Goal: Information Seeking & Learning: Find specific page/section

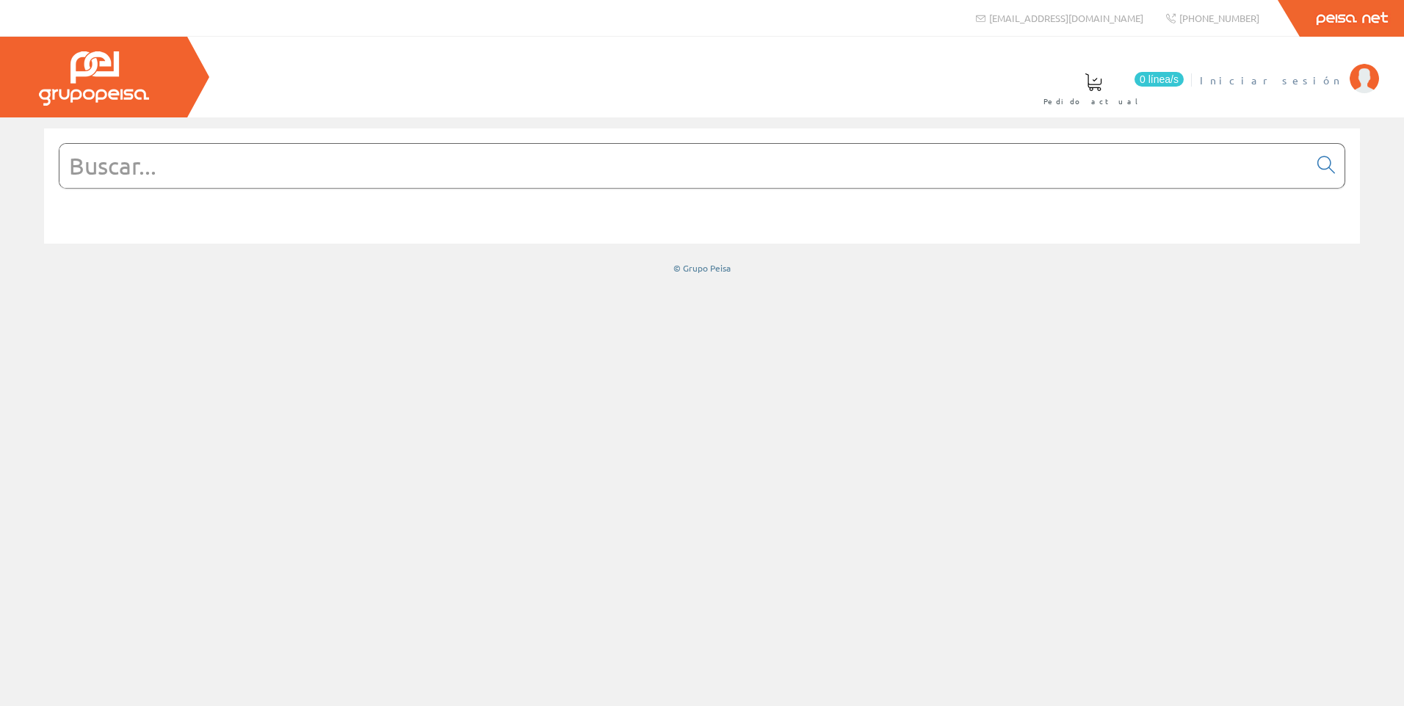
click at [1331, 79] on span "Iniciar sesión" at bounding box center [1271, 80] width 142 height 15
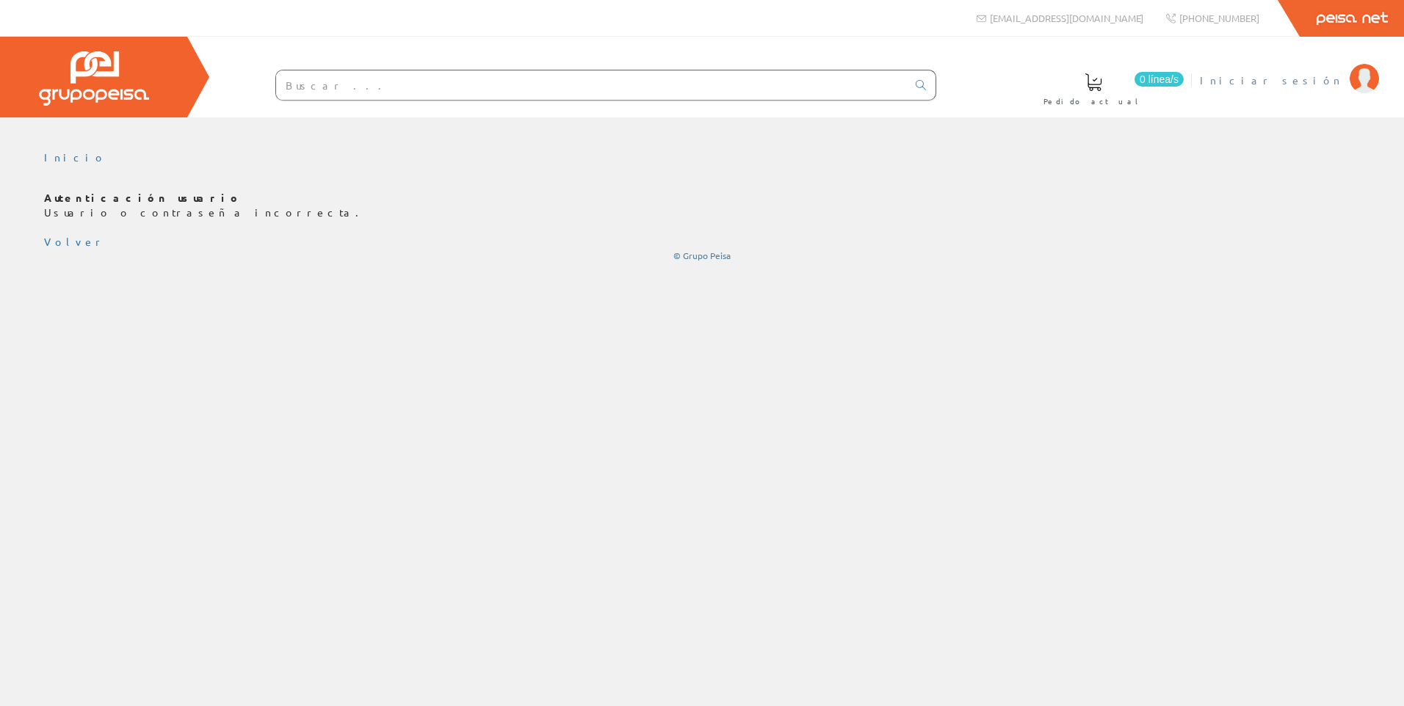
click at [1327, 86] on span "Iniciar sesión" at bounding box center [1271, 80] width 142 height 15
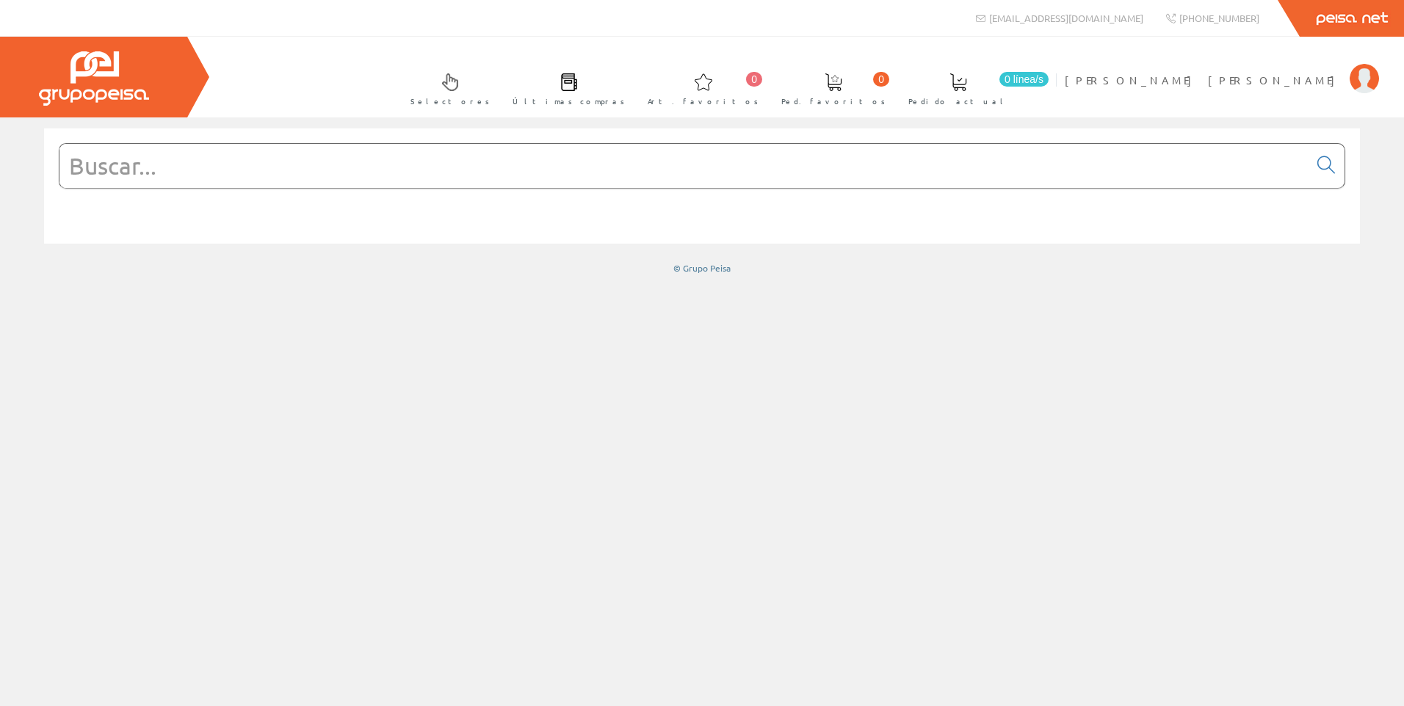
click at [205, 170] on input "text" at bounding box center [683, 166] width 1249 height 44
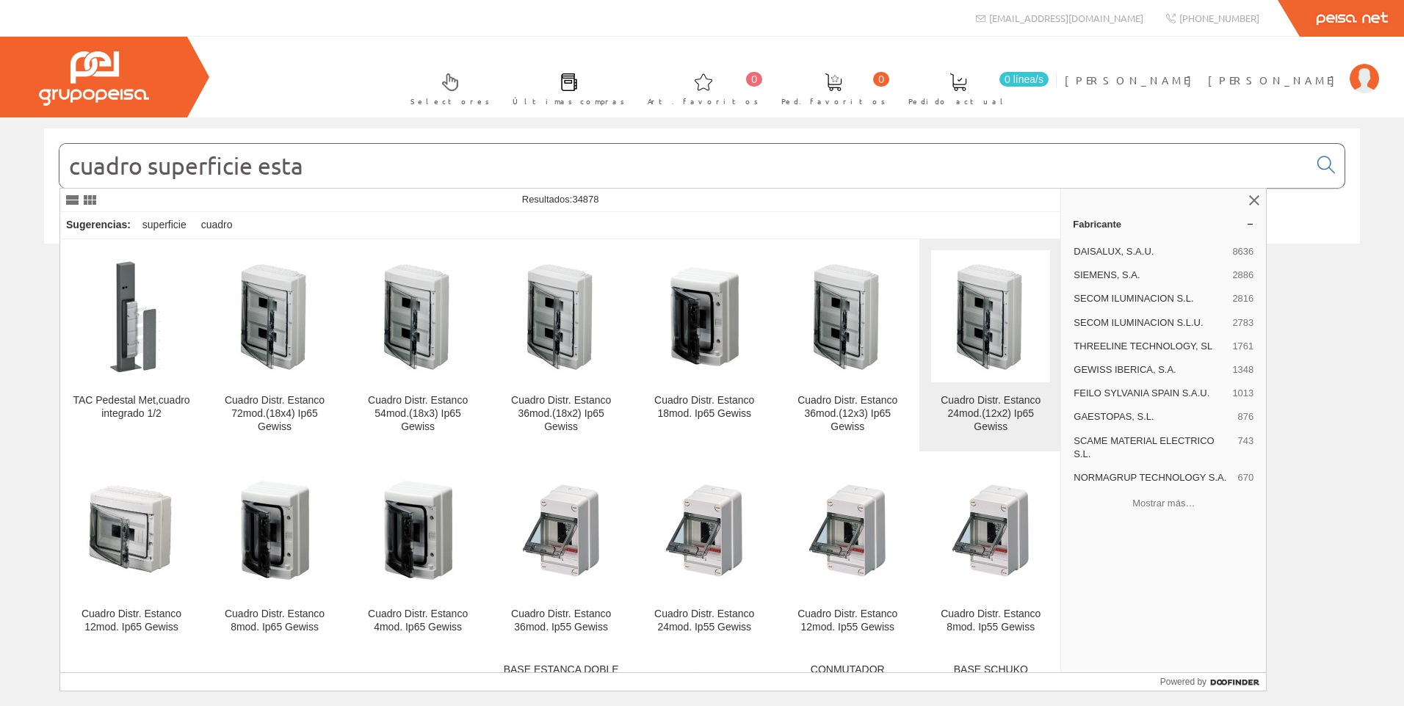
scroll to position [661, 0]
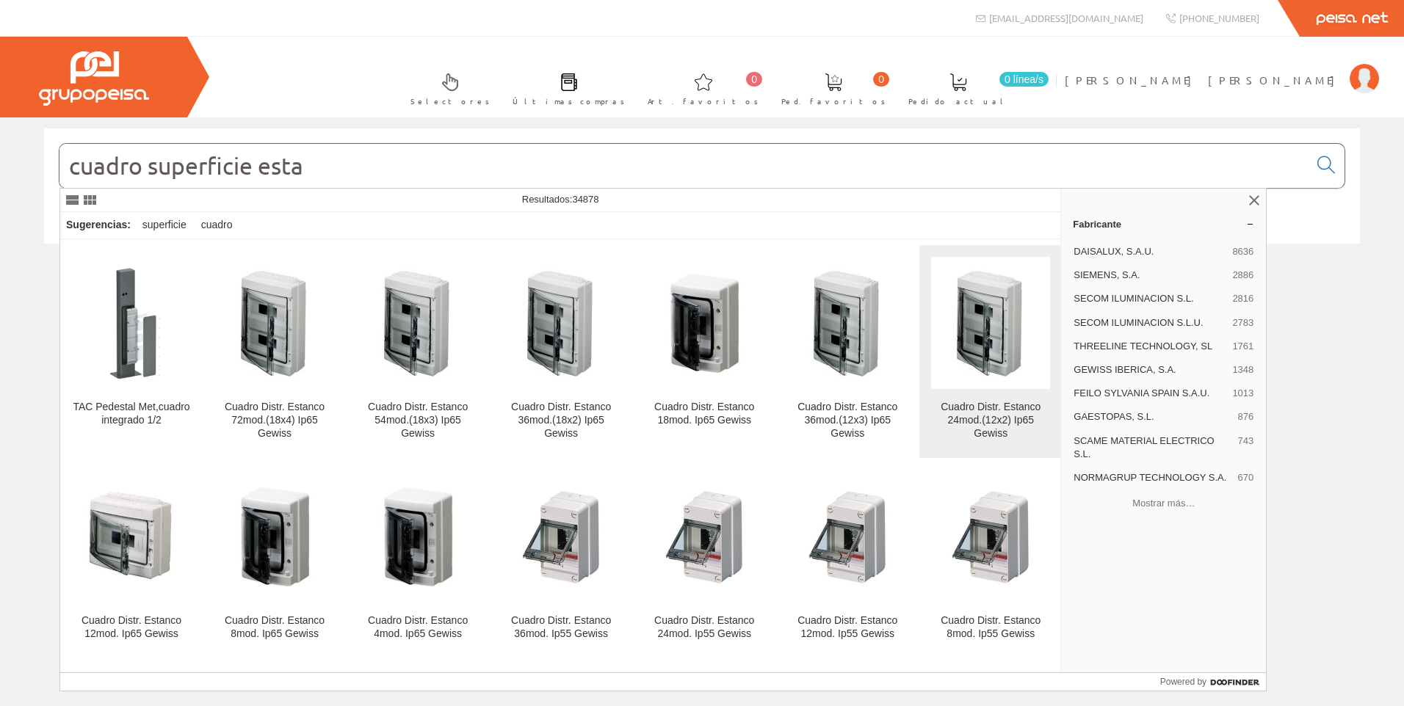
type input "cuadro superficie esta"
click at [989, 340] on img at bounding box center [991, 323] width 90 height 112
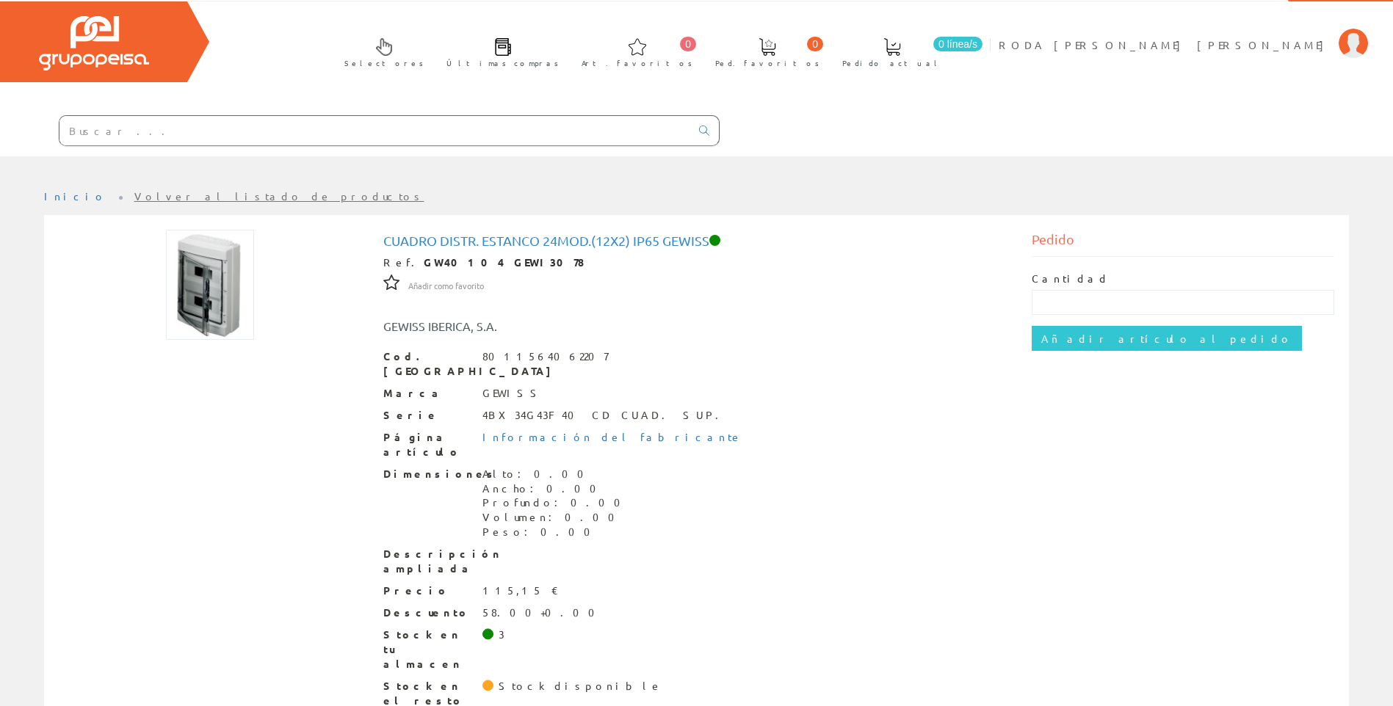
scroll to position [42, 0]
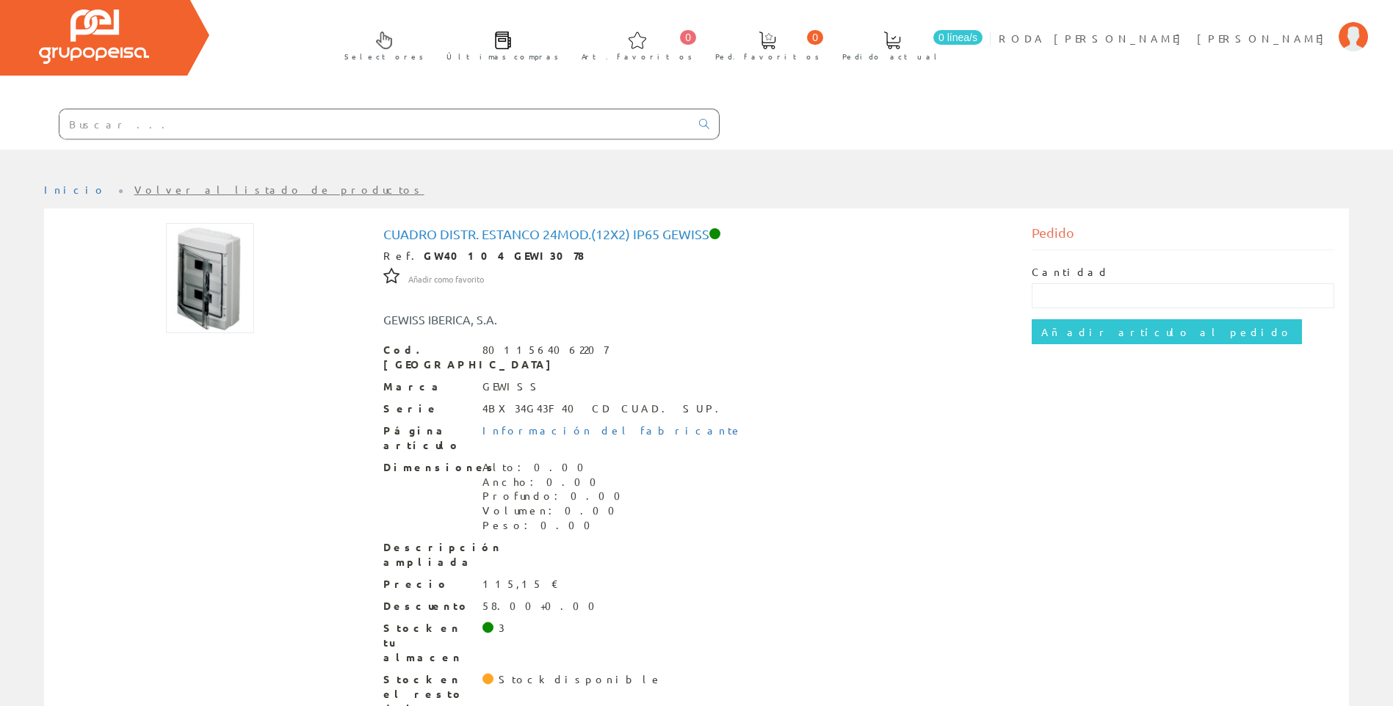
click at [178, 128] on input "text" at bounding box center [374, 123] width 631 height 29
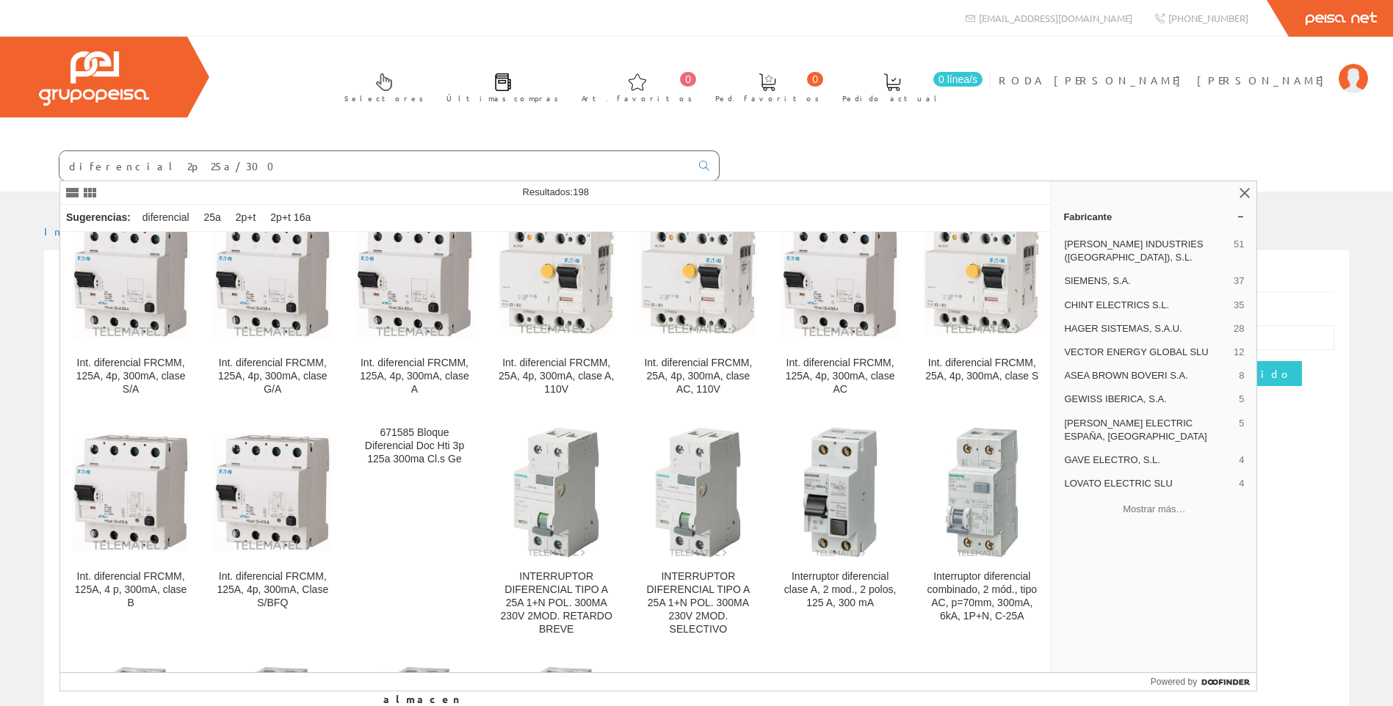
scroll to position [4699, 0]
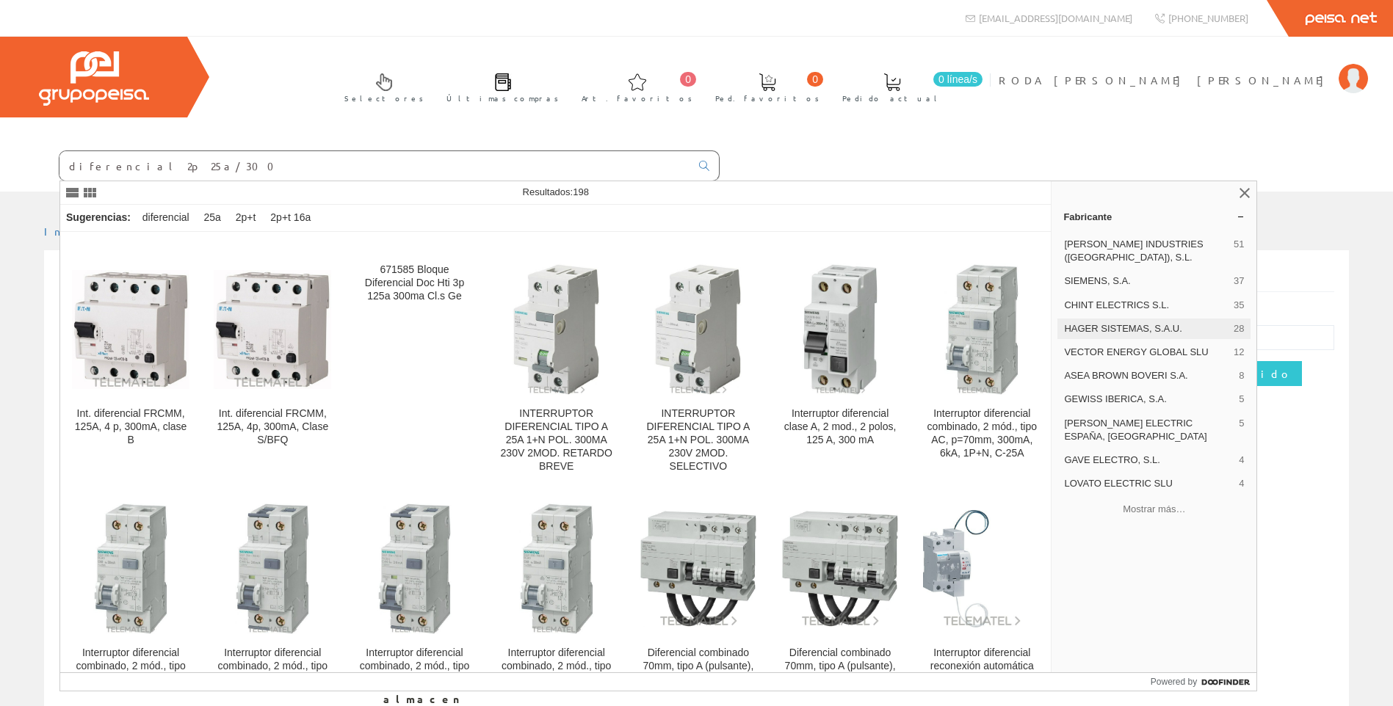
type input "diferencial 2p 25a/300"
click at [1103, 417] on span "SCHNEIDER ELECTRIC ESPAÑA, [GEOGRAPHIC_DATA]" at bounding box center [1148, 430] width 169 height 26
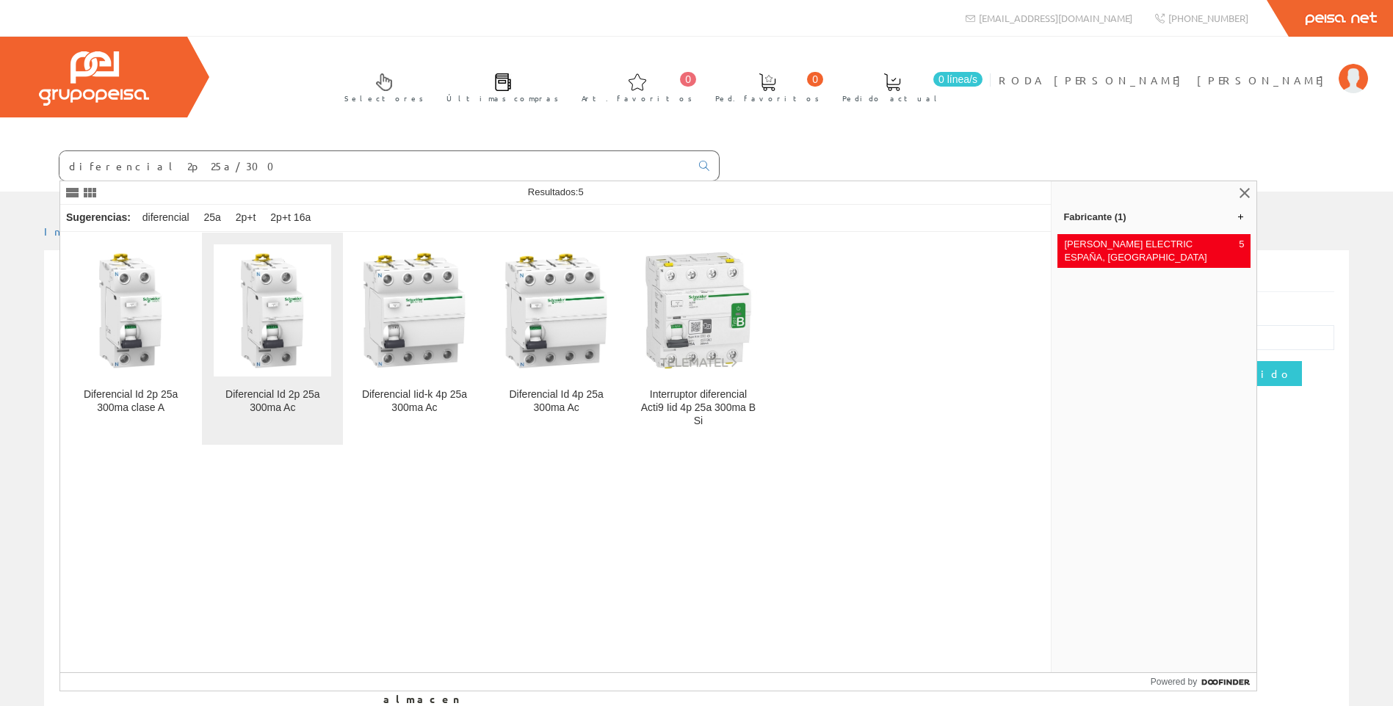
click at [278, 347] on img at bounding box center [272, 310] width 117 height 117
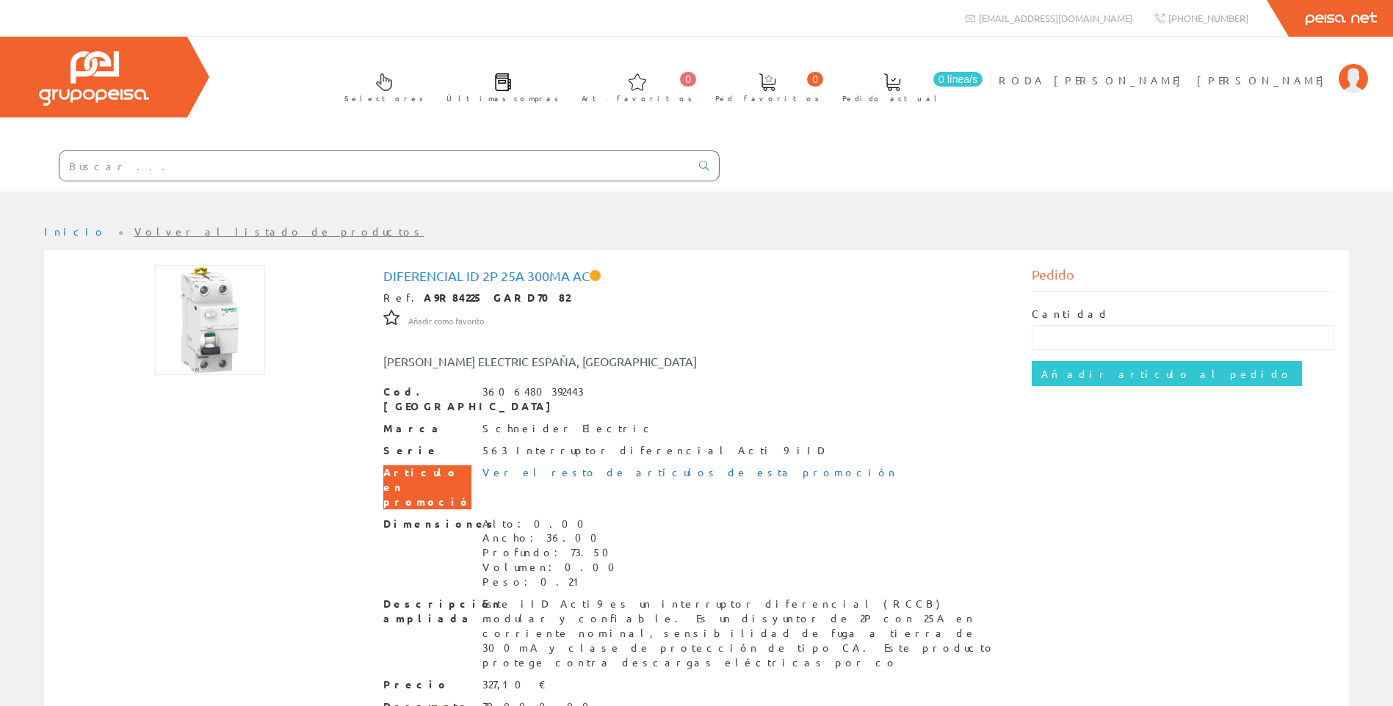
click at [164, 228] on link "Volver al listado de productos" at bounding box center [279, 231] width 290 height 13
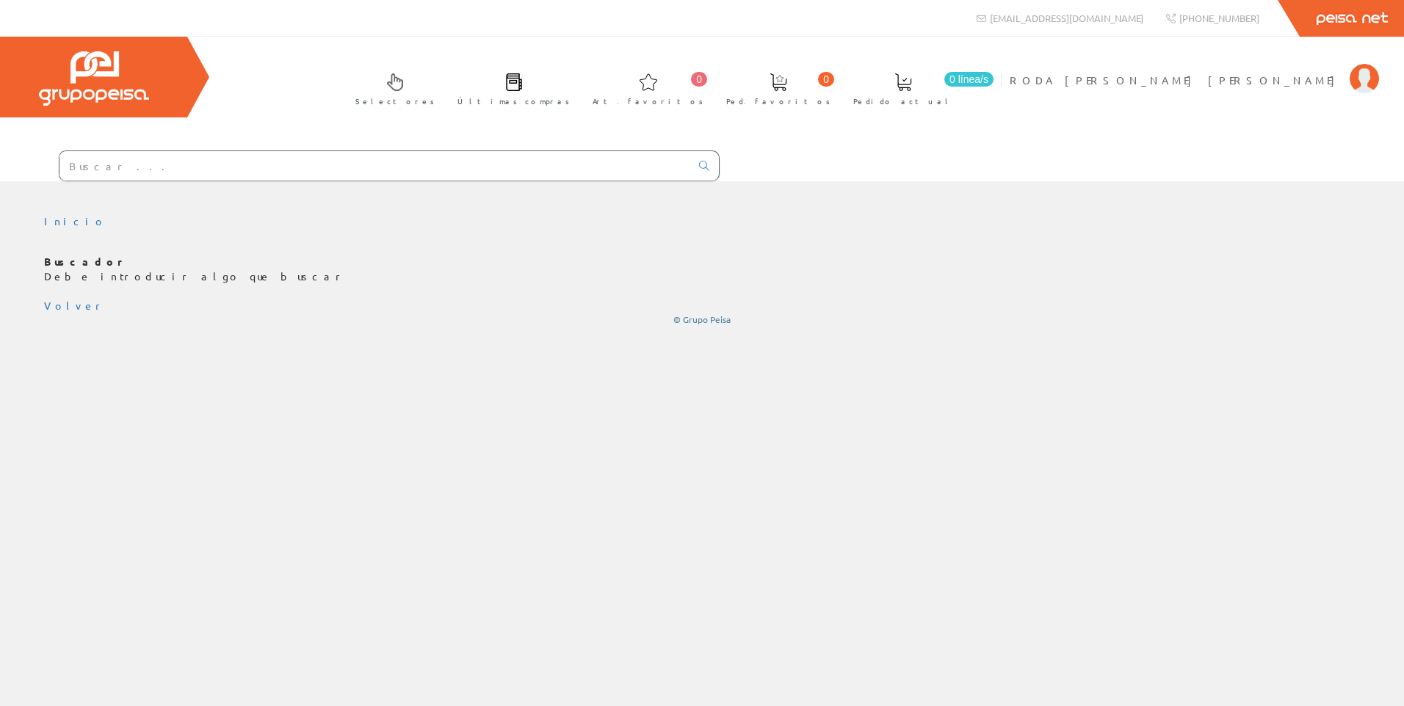
click at [125, 162] on input "text" at bounding box center [374, 165] width 631 height 29
click at [174, 167] on input "text" at bounding box center [374, 165] width 631 height 29
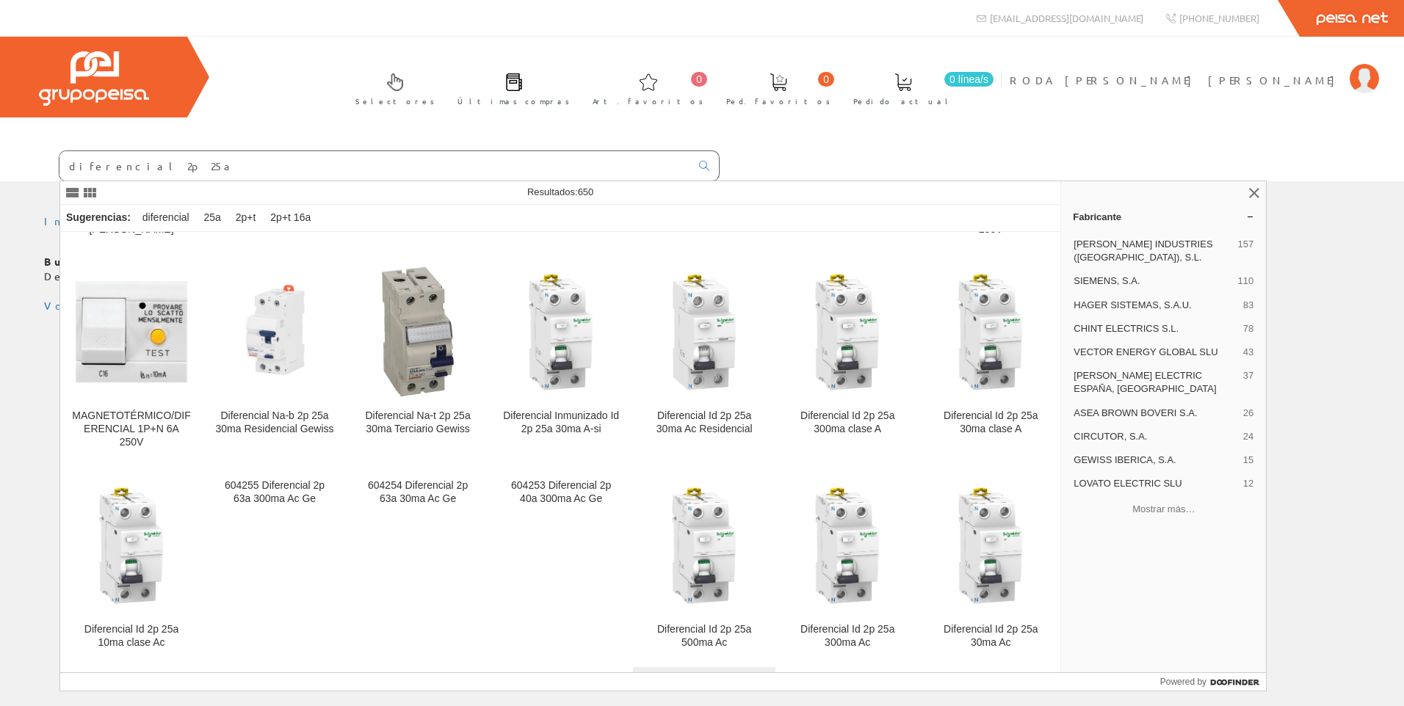
scroll to position [2937, 0]
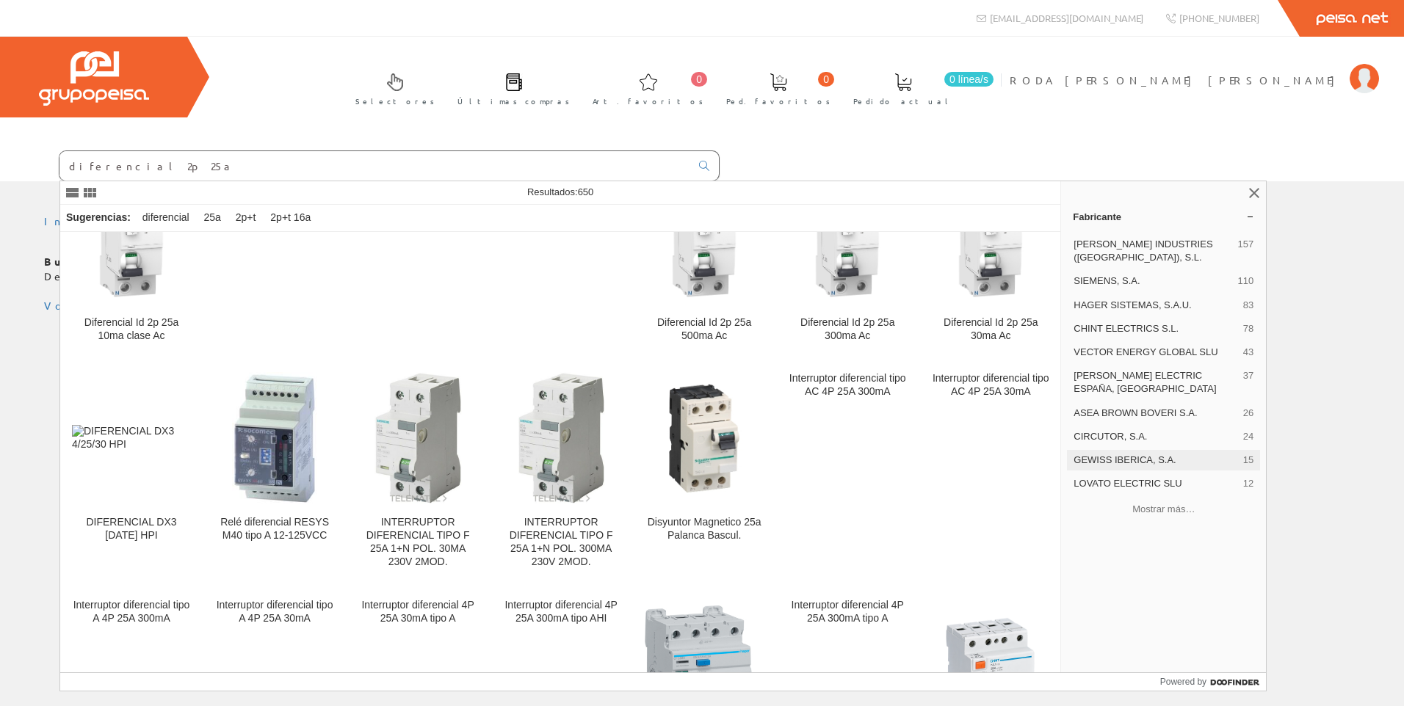
type input "diferencial 2p 25a"
click at [1151, 454] on span "GEWISS IBERICA, S.A." at bounding box center [1155, 460] width 164 height 13
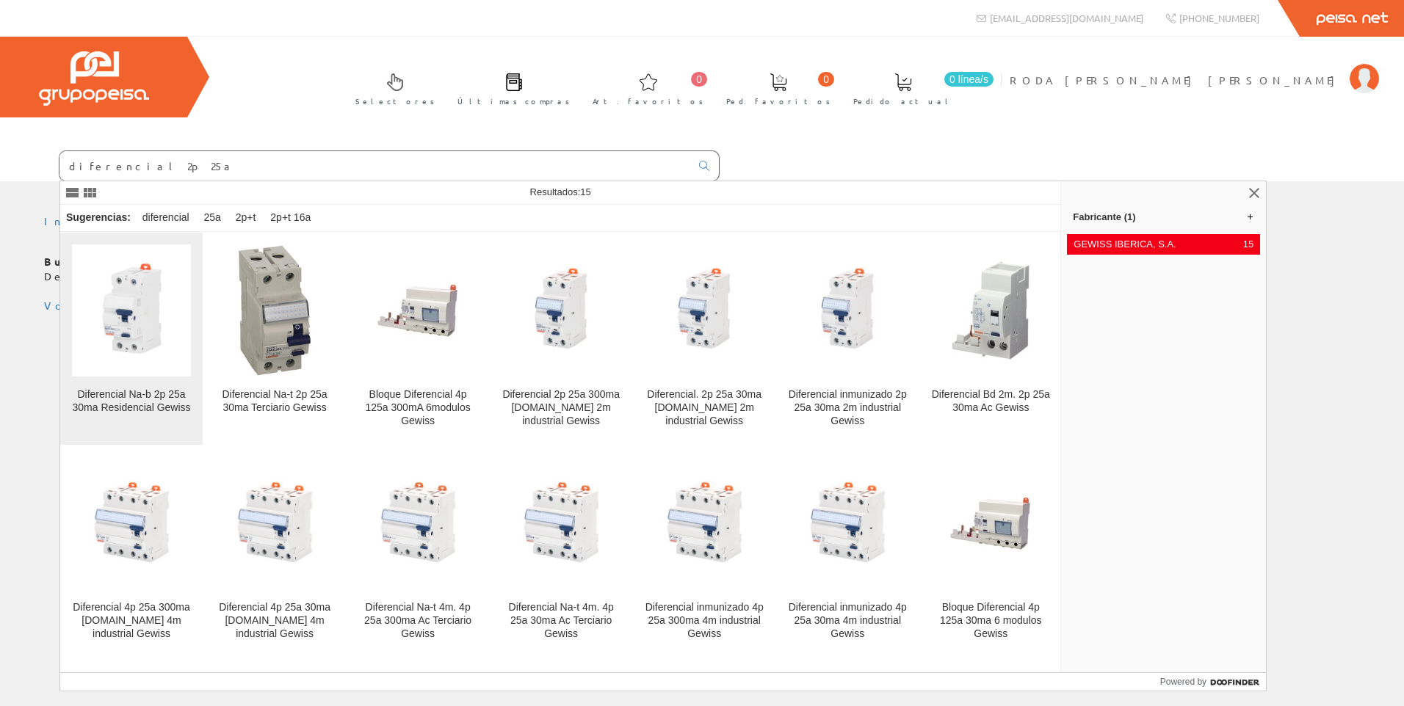
click at [132, 397] on div "Diferencial Na-b 2p 25a 30ma Residencial Gewiss" at bounding box center [131, 401] width 119 height 26
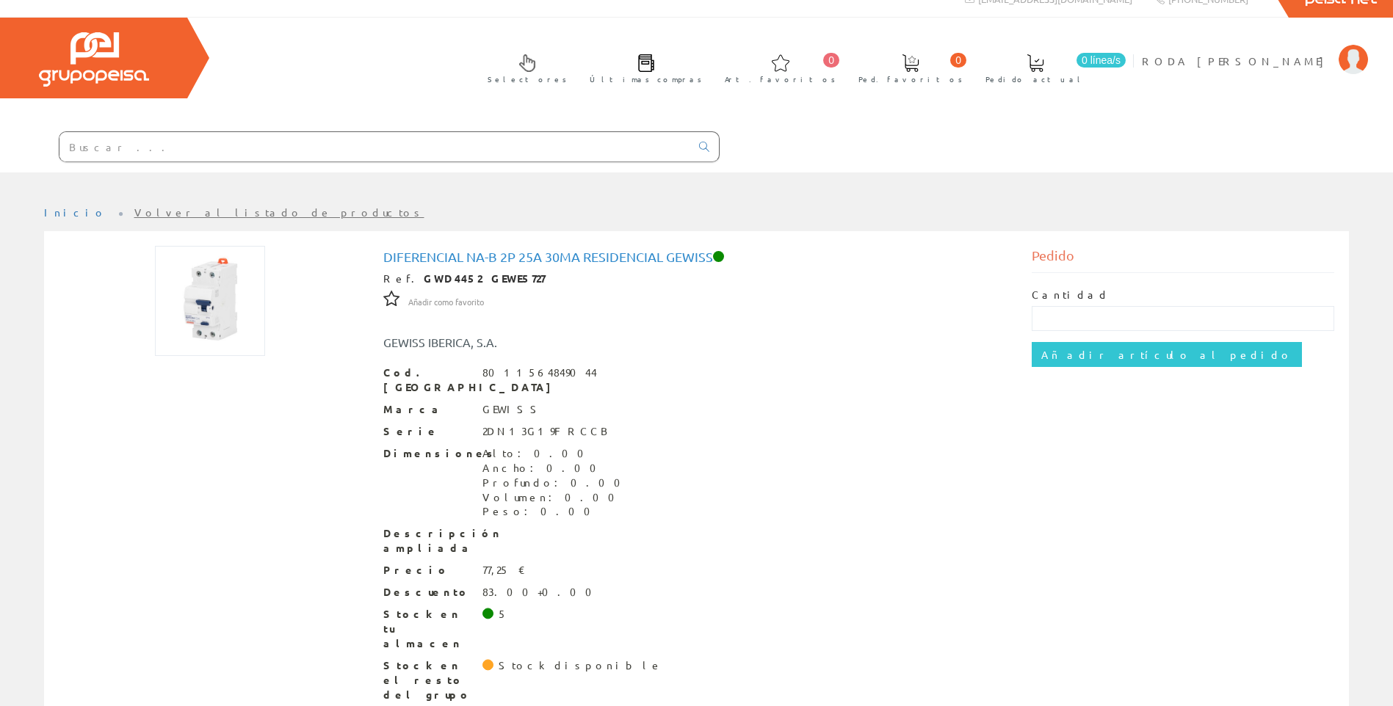
scroll to position [20, 0]
click at [1209, 427] on div "Diferencial Na-b 2p 25a 30ma Residencial Gewiss Ref. GWD4452 GEWE5727 Añadir co…" at bounding box center [696, 477] width 1297 height 464
click at [106, 148] on input "text" at bounding box center [374, 145] width 631 height 29
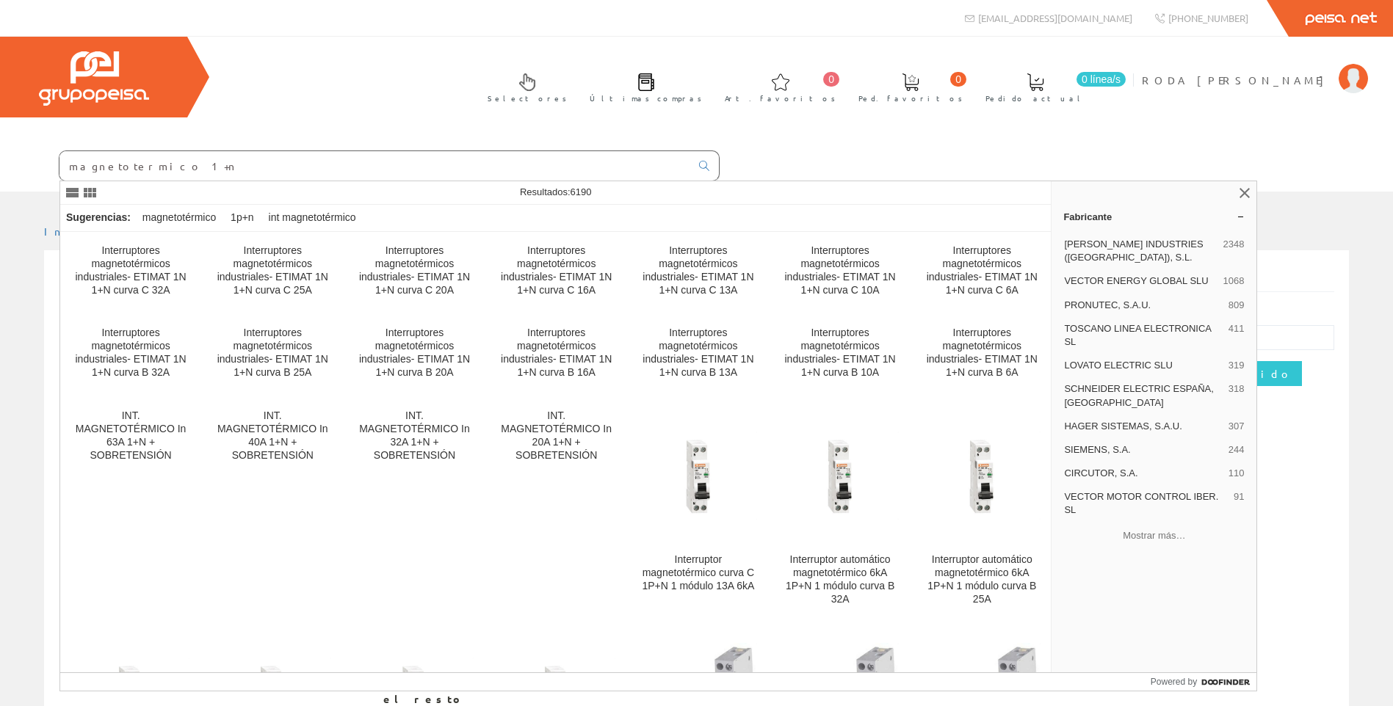
click at [154, 169] on input "magnetotermico 1+n" at bounding box center [374, 165] width 631 height 29
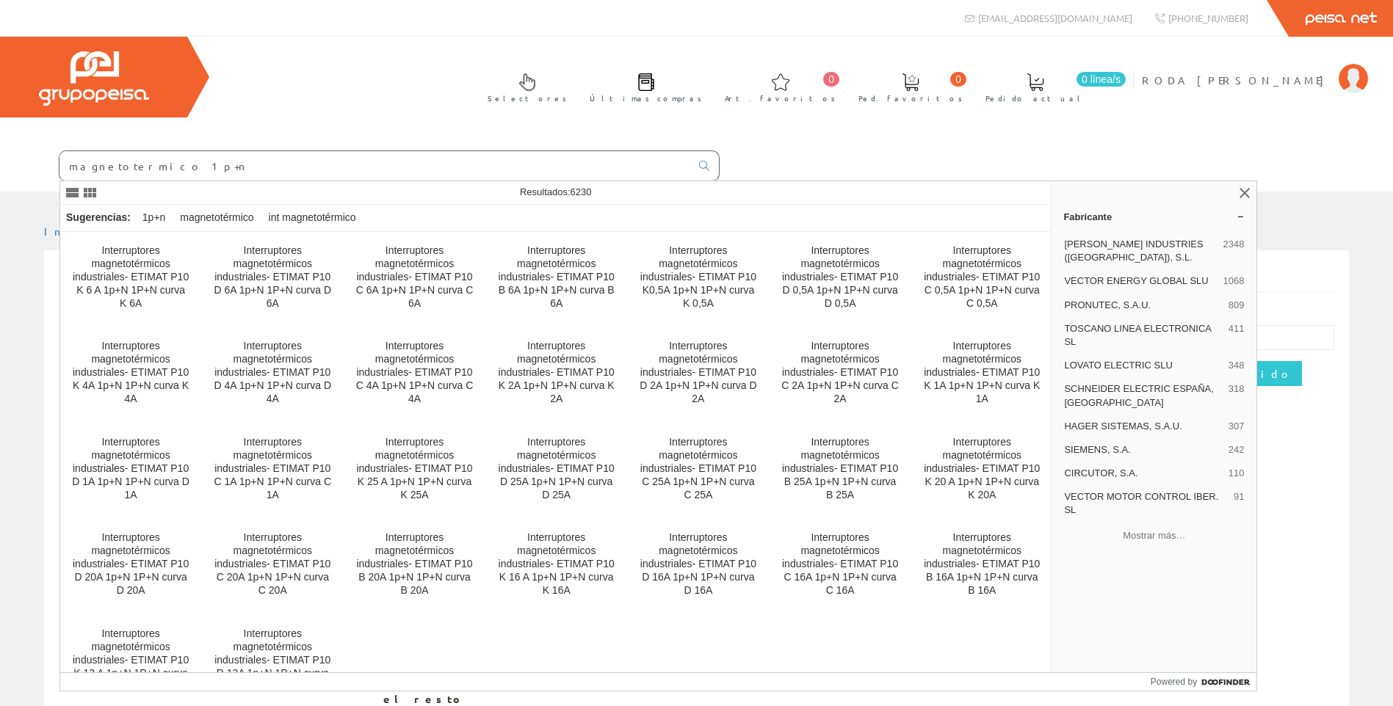
click at [212, 167] on input "magnetotermico 1p+n" at bounding box center [374, 165] width 631 height 29
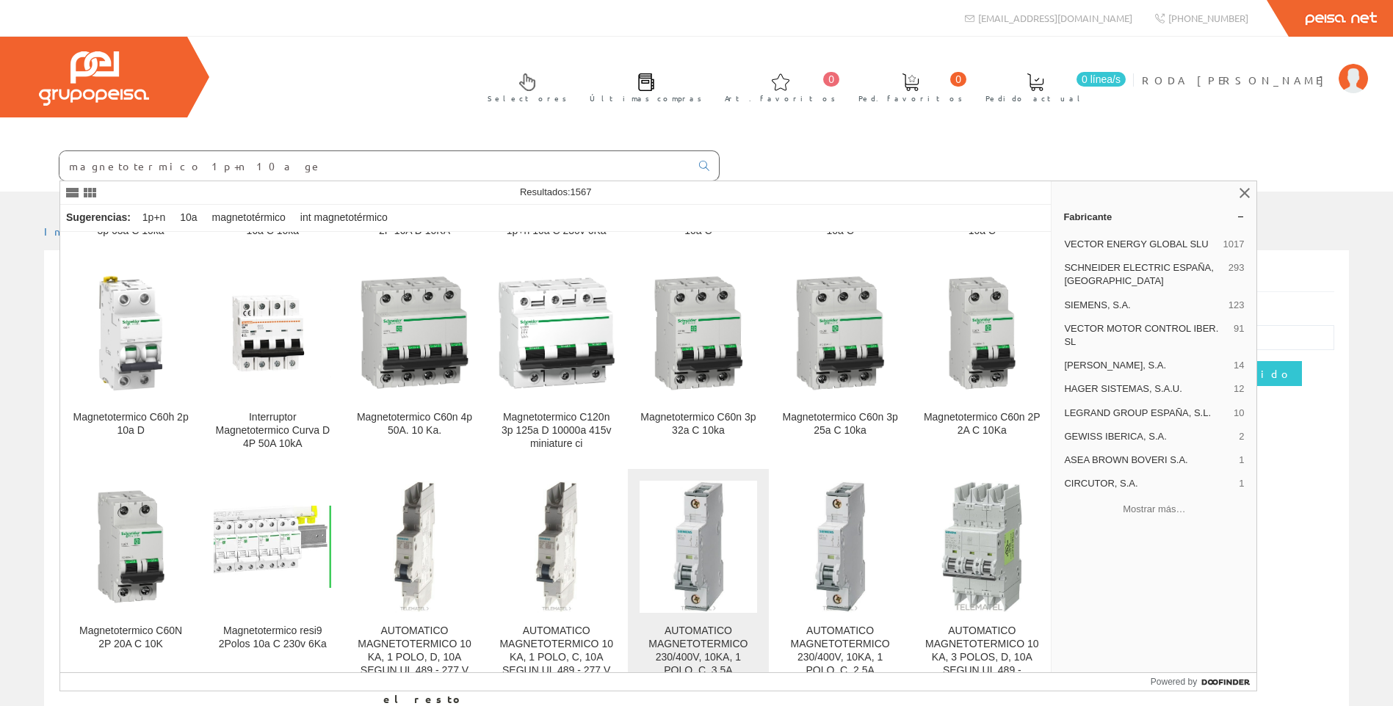
scroll to position [8077, 0]
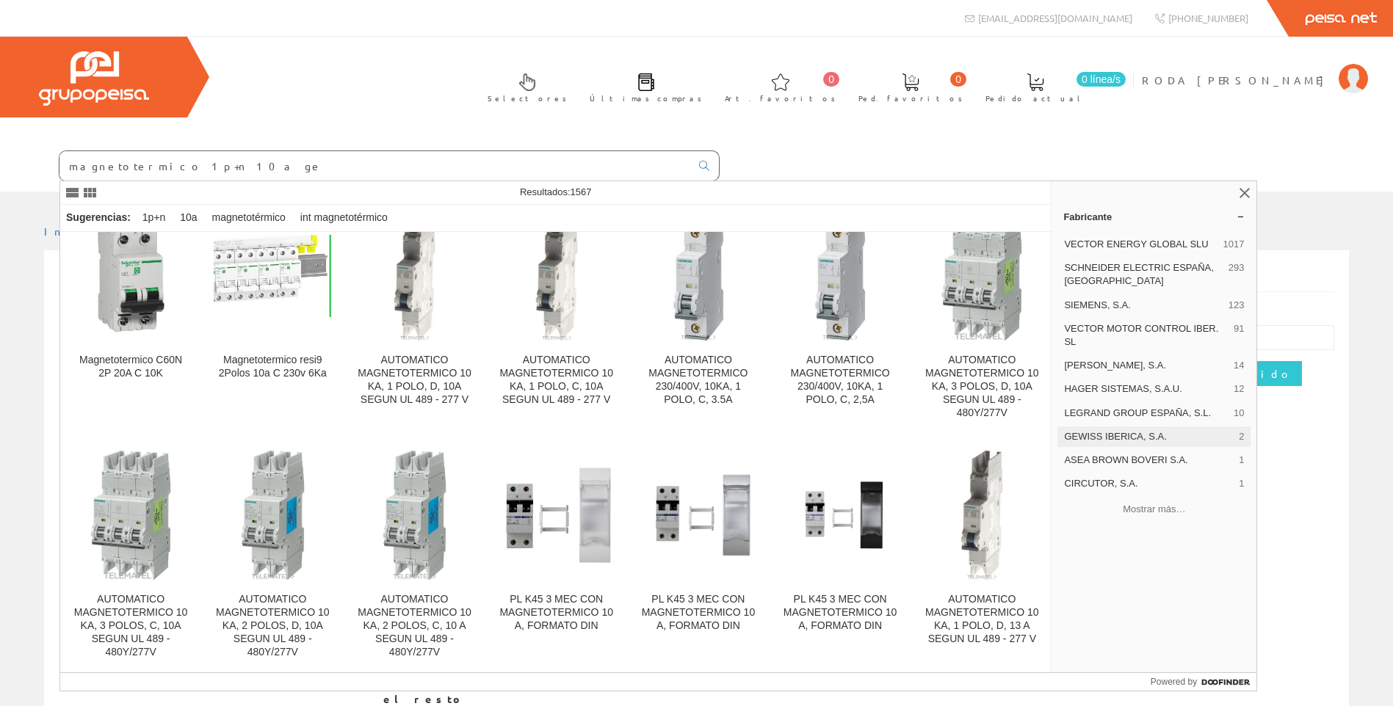
click at [1101, 440] on span "GEWISS IBERICA, S.A." at bounding box center [1148, 436] width 169 height 13
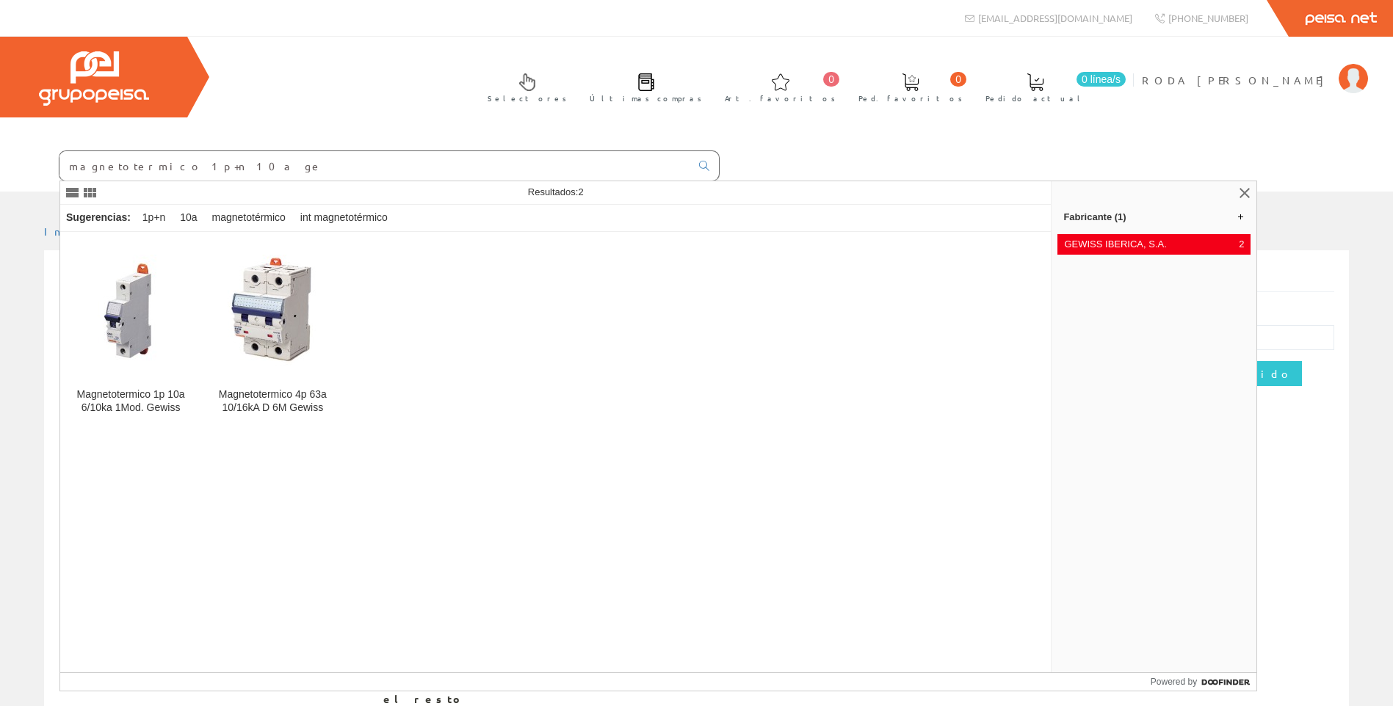
click at [209, 169] on input "magnetotermico 1p+n 10a ge" at bounding box center [374, 165] width 631 height 29
drag, startPoint x: 212, startPoint y: 167, endPoint x: 167, endPoint y: 170, distance: 45.6
click at [167, 170] on input "magnetotermico 1p+n 10a ge" at bounding box center [374, 165] width 631 height 29
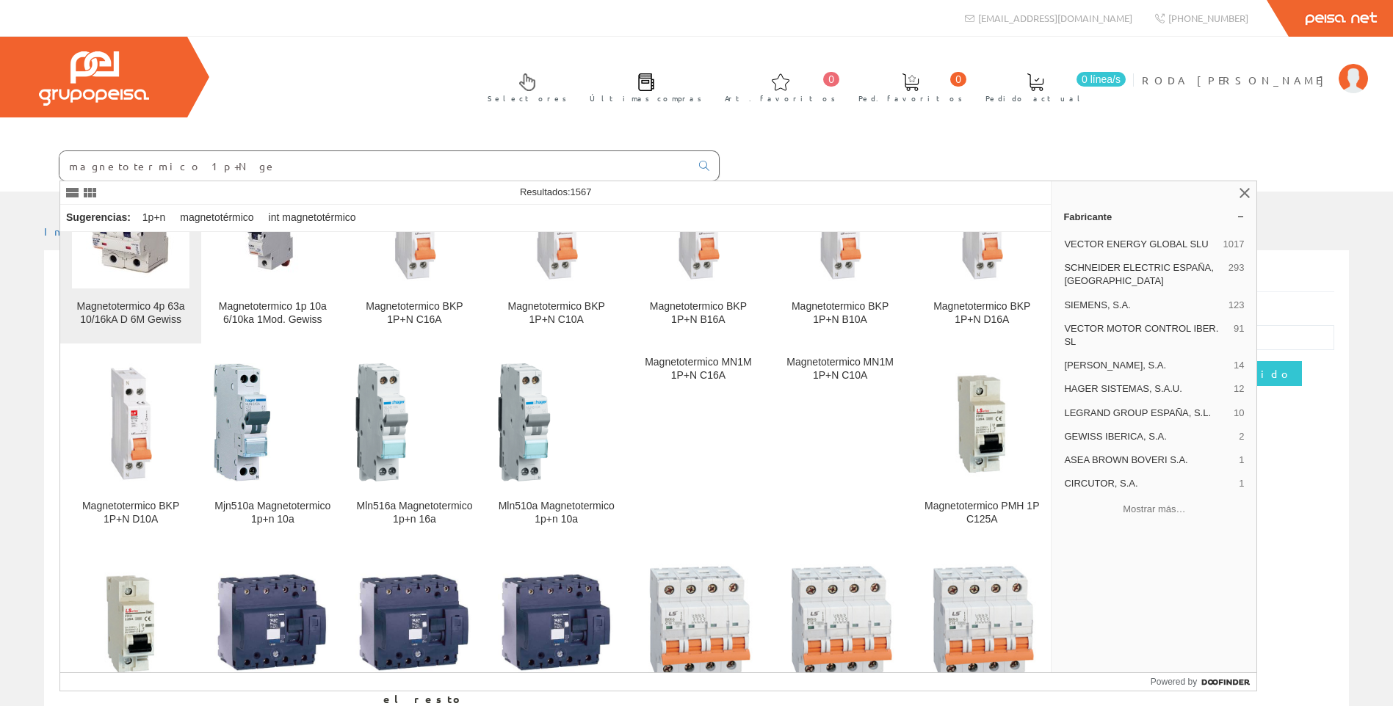
scroll to position [73, 0]
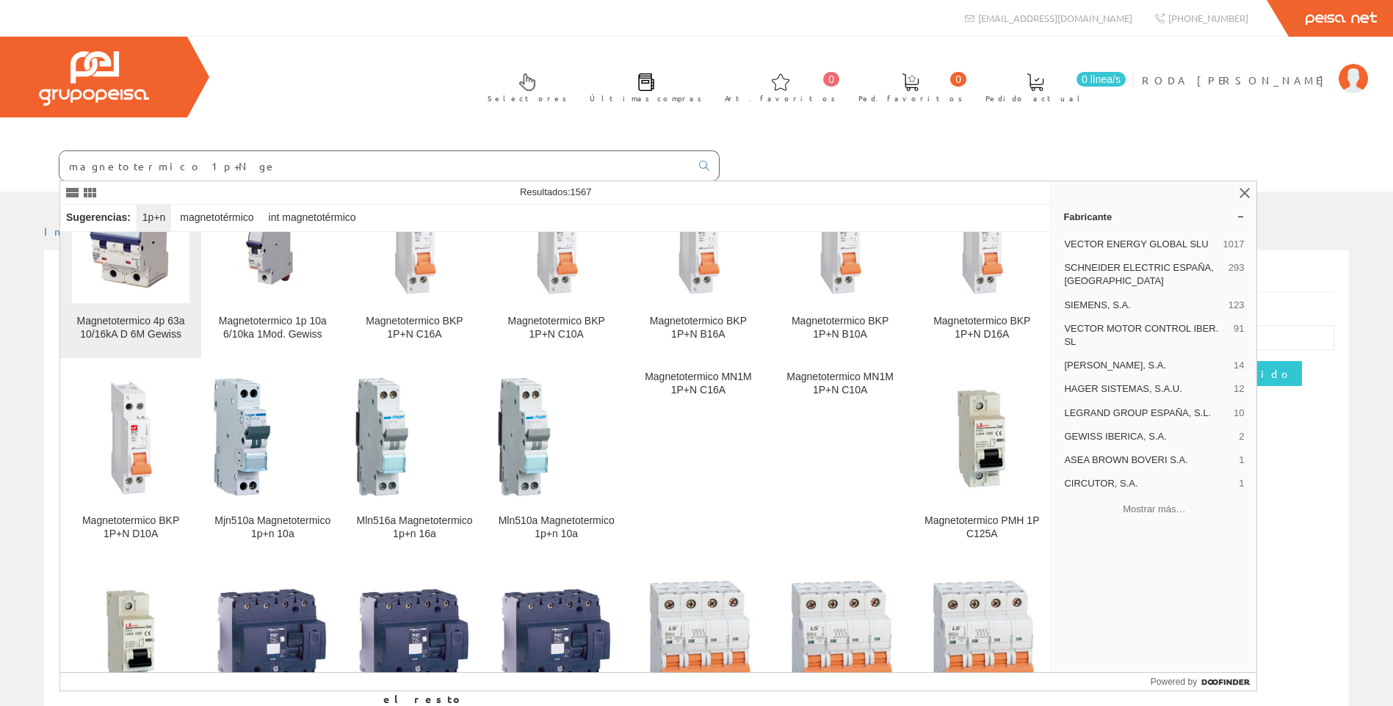
drag, startPoint x: 152, startPoint y: 217, endPoint x: 145, endPoint y: 220, distance: 7.6
click at [152, 217] on div "1p+n" at bounding box center [154, 218] width 35 height 26
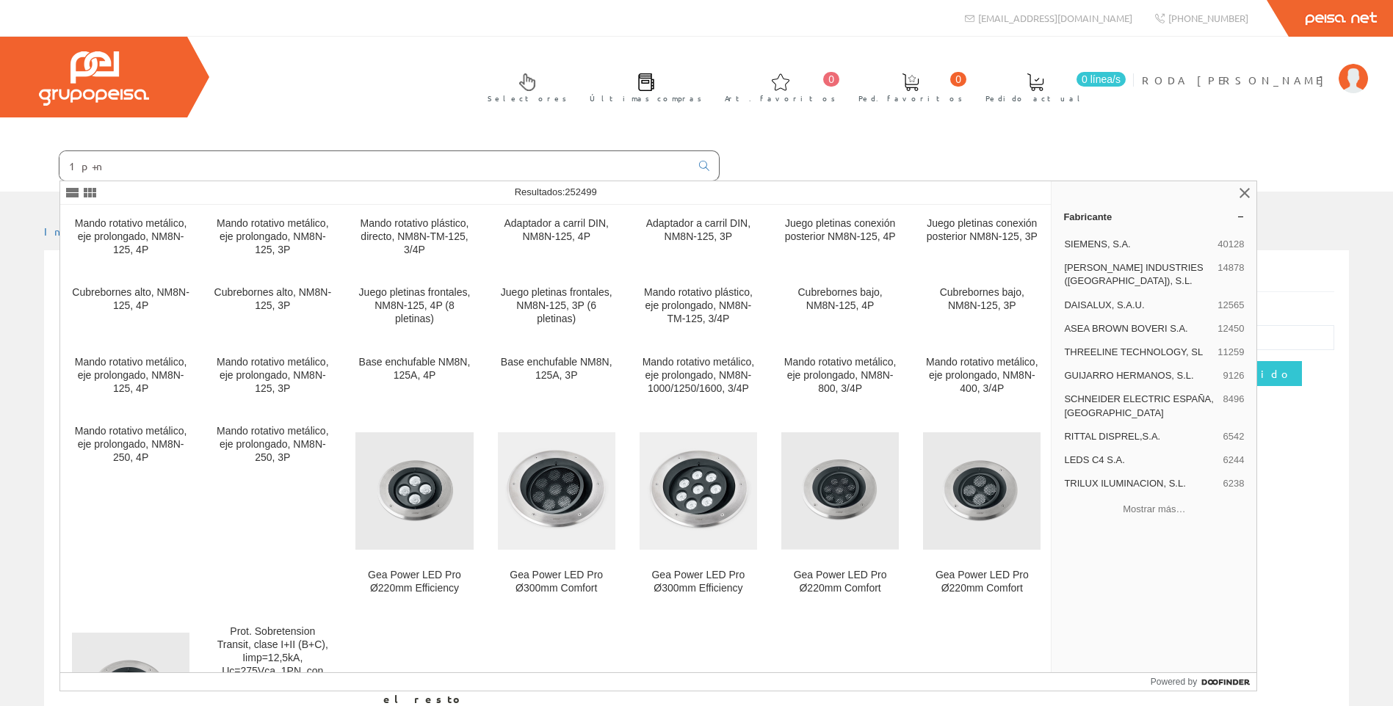
click at [109, 169] on input "1p+n" at bounding box center [374, 165] width 631 height 29
click at [81, 165] on input "1p+n" at bounding box center [374, 165] width 631 height 29
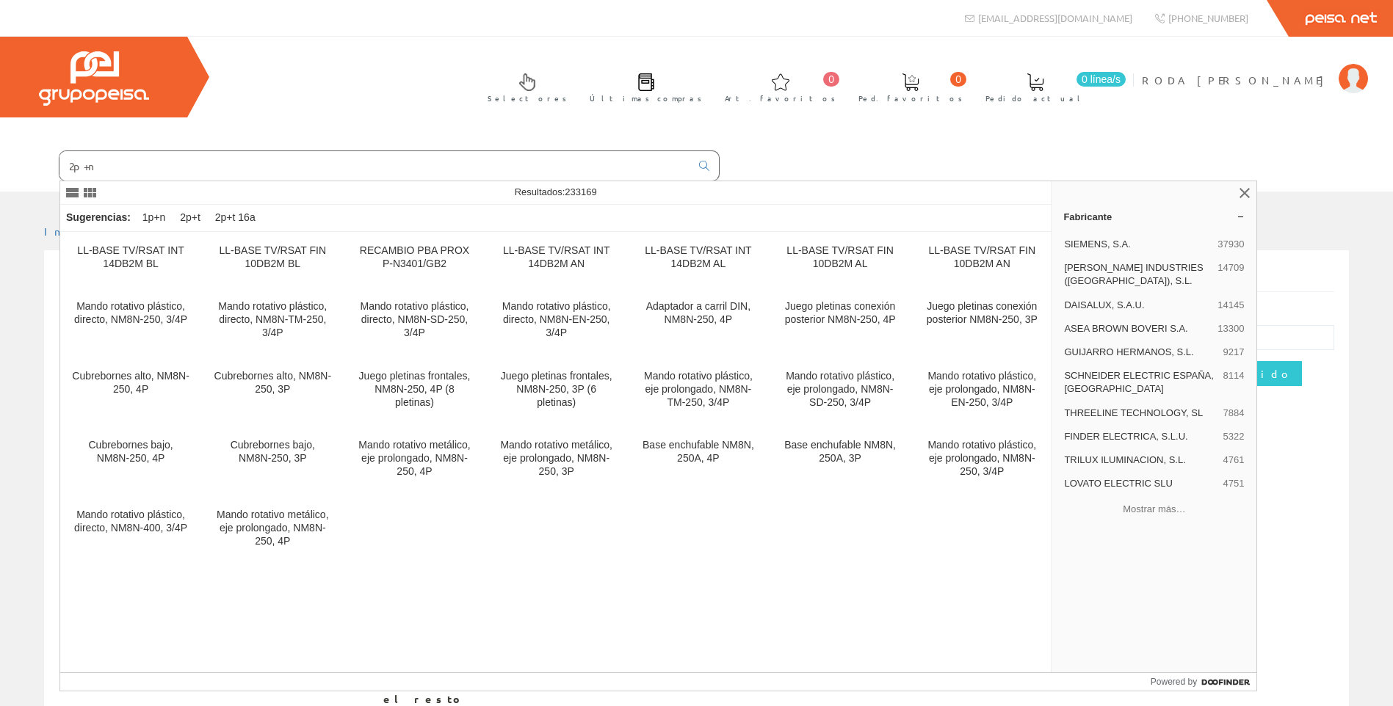
click at [103, 165] on input "2p+n" at bounding box center [374, 165] width 631 height 29
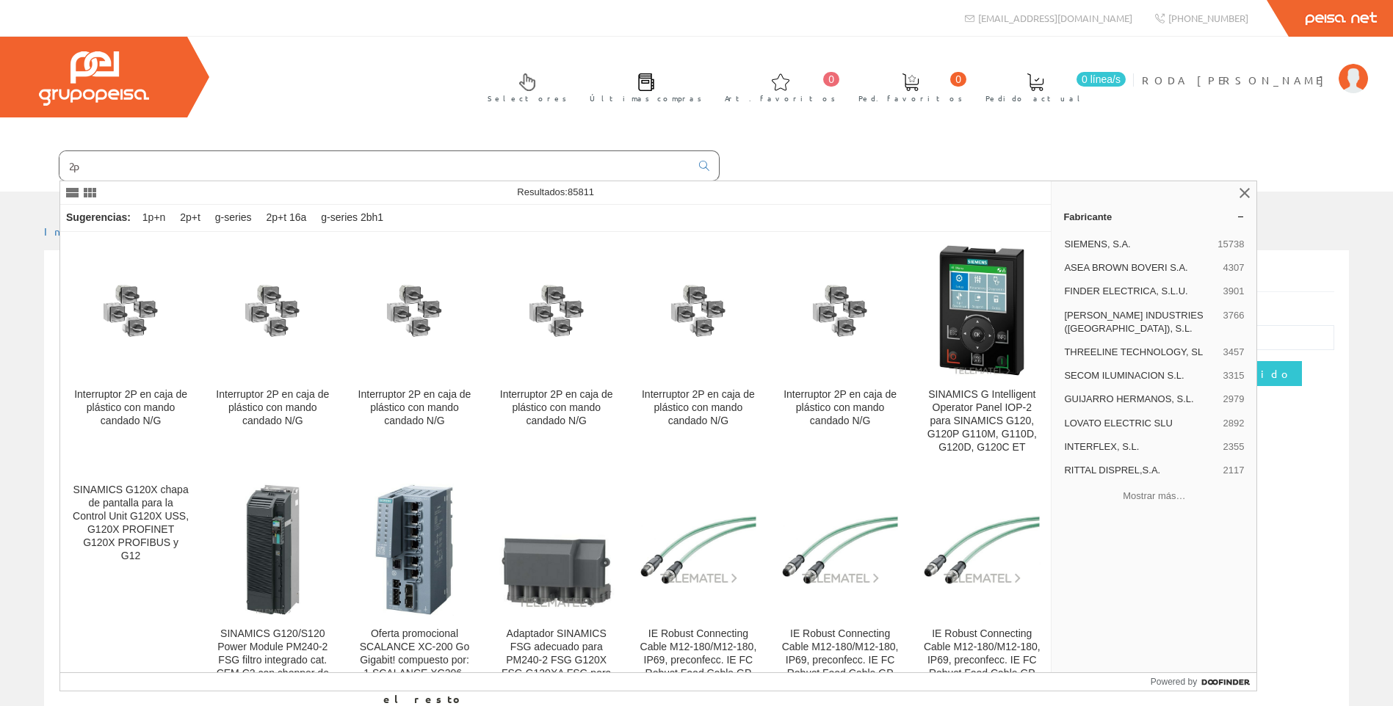
type input "2"
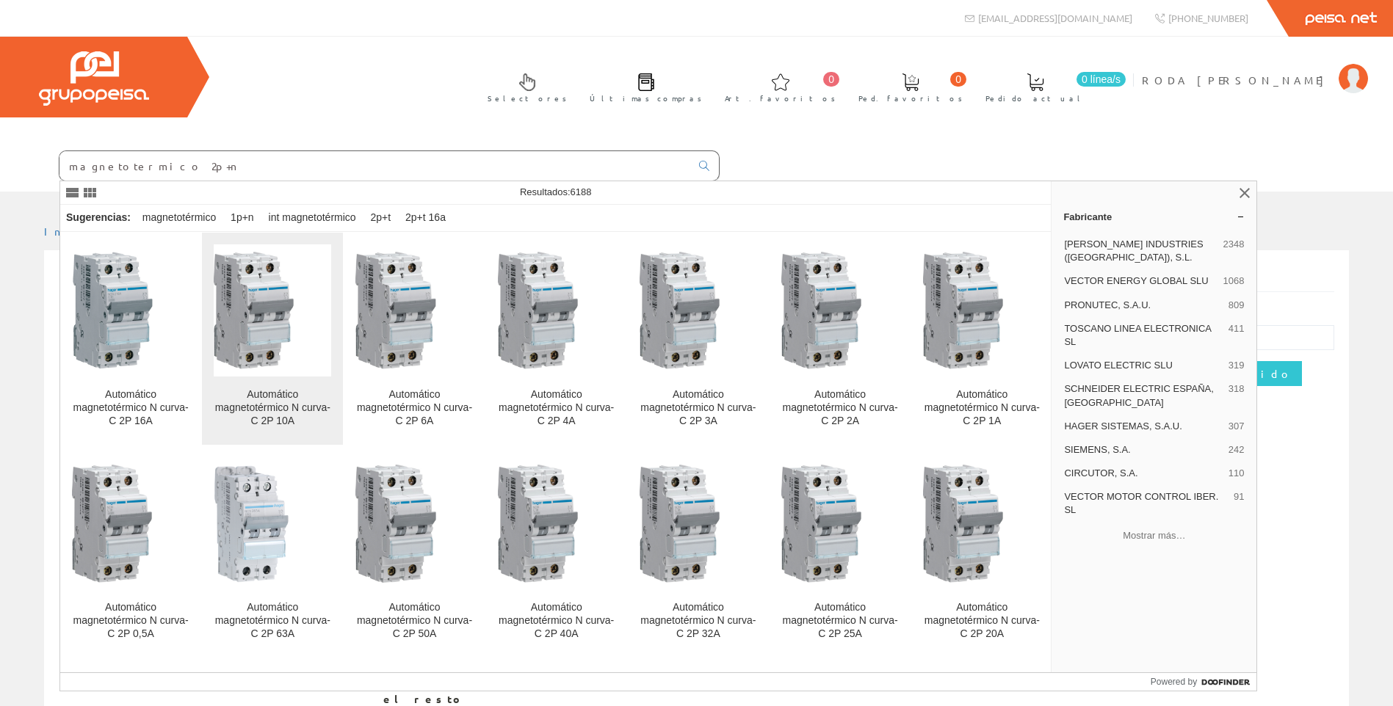
type input "magnetotermico 2p+n"
click at [285, 382] on link "Automático magnetotérmico N curva-C 2P 10A" at bounding box center [272, 339] width 141 height 212
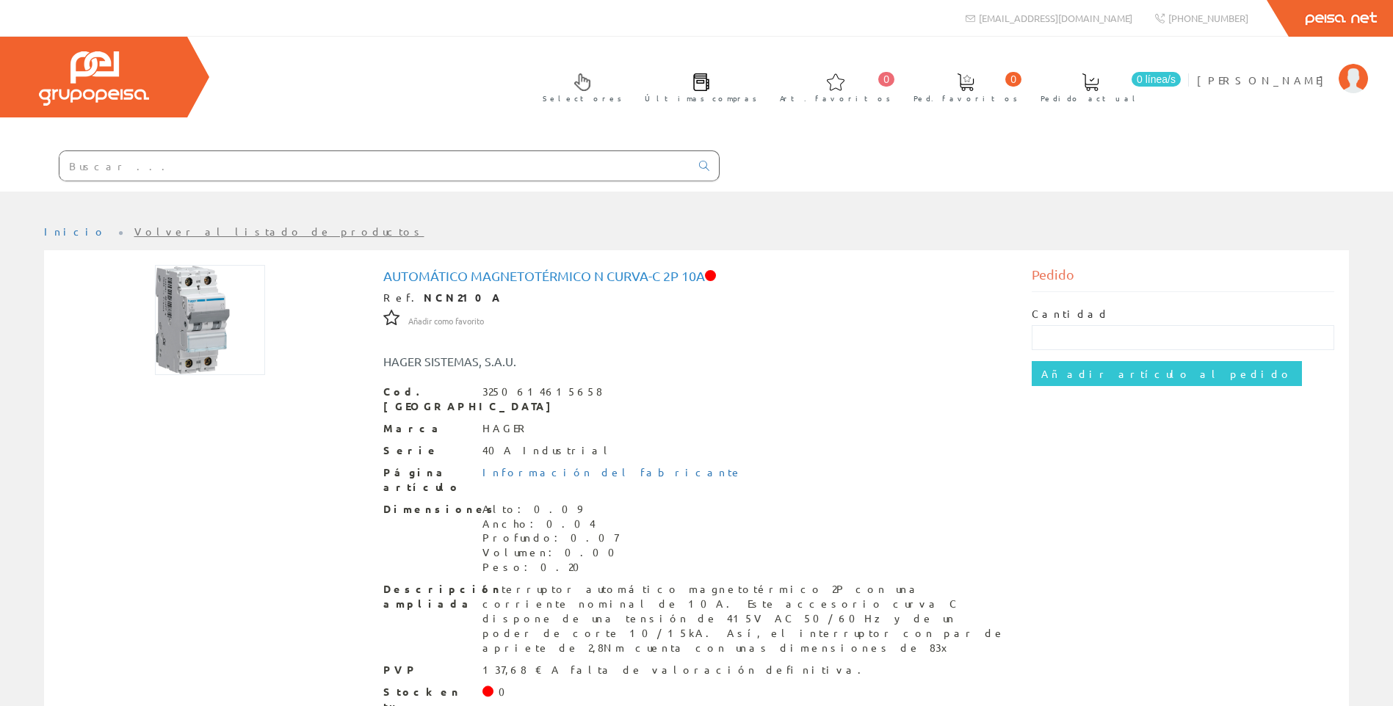
click at [121, 178] on input "text" at bounding box center [374, 165] width 631 height 29
click at [128, 168] on input "text" at bounding box center [374, 165] width 631 height 29
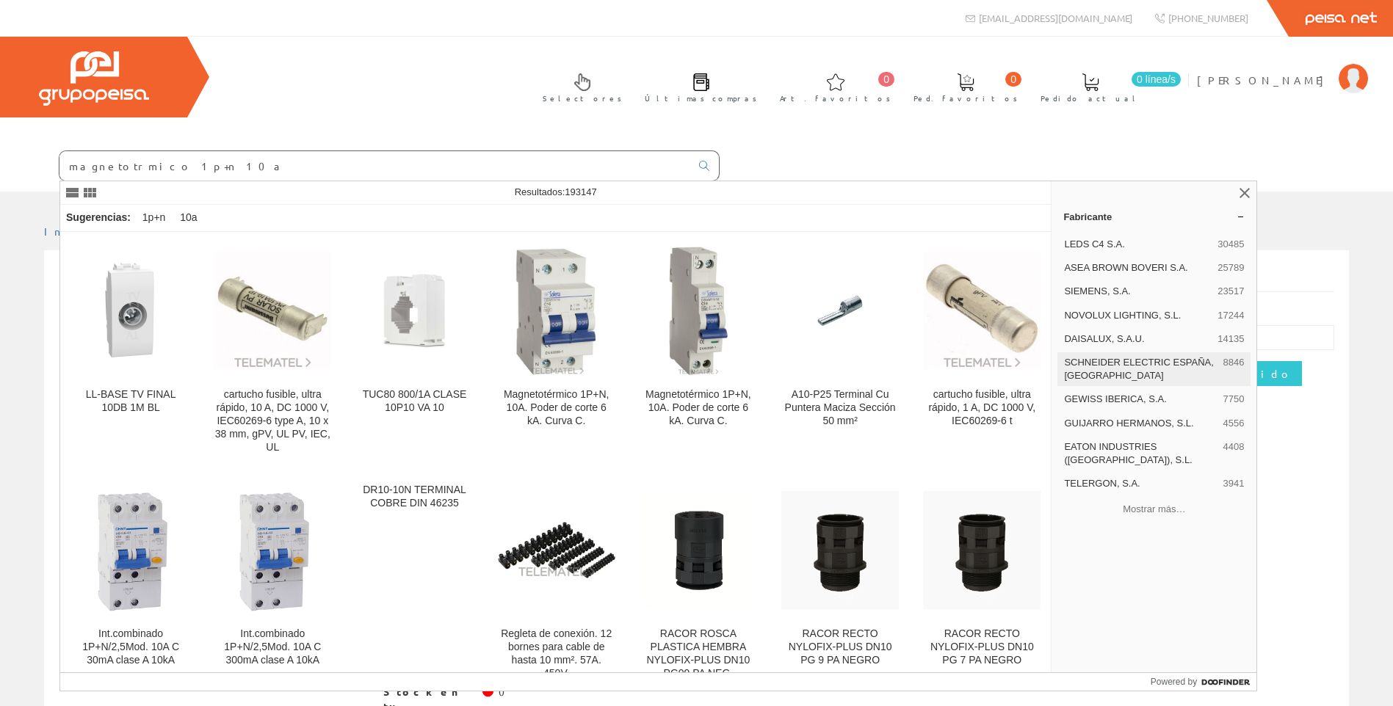
click at [1122, 357] on span "SCHNEIDER ELECTRIC ESPAÑA, SA" at bounding box center [1140, 369] width 153 height 26
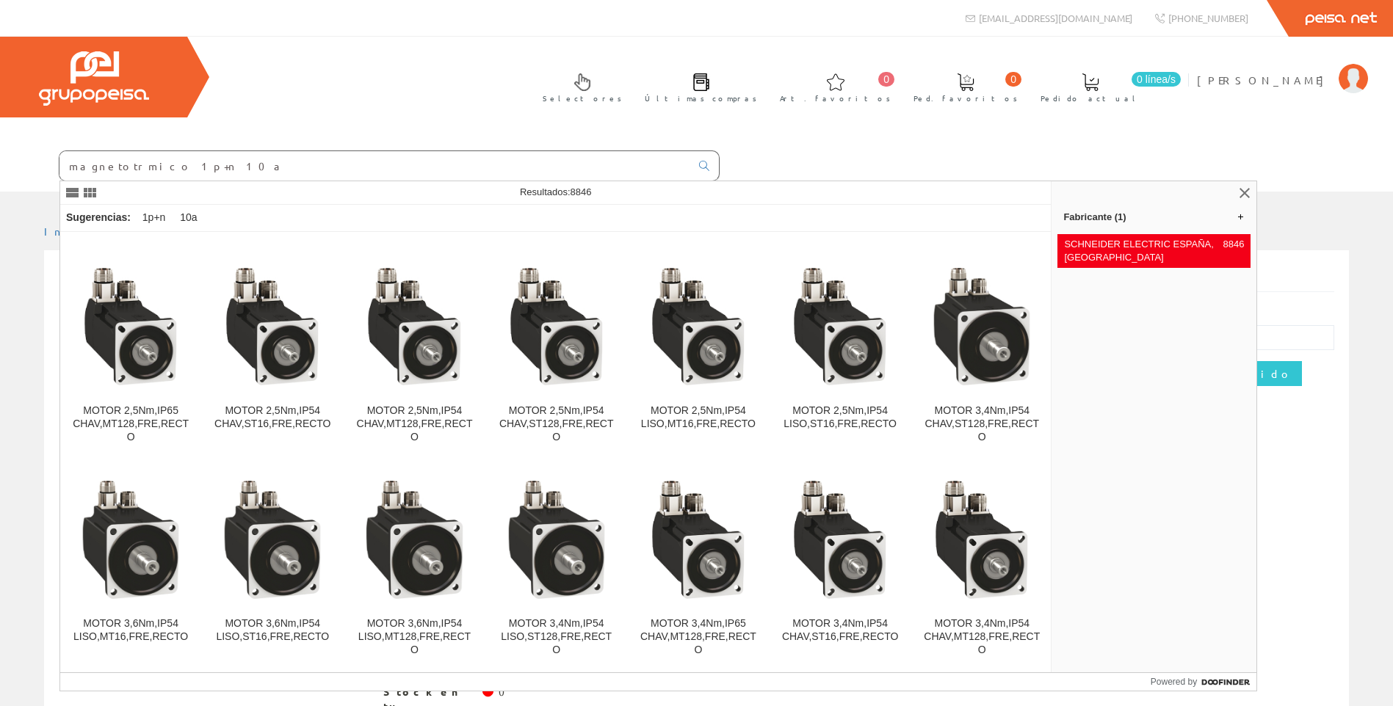
click at [175, 170] on input "magnetotrmico 1p+n 10a" at bounding box center [374, 165] width 631 height 29
drag, startPoint x: 204, startPoint y: 167, endPoint x: -3, endPoint y: 161, distance: 207.2
click at [0, 161] on html "info@peisa.com Peisa Net 0 0" at bounding box center [696, 353] width 1393 height 706
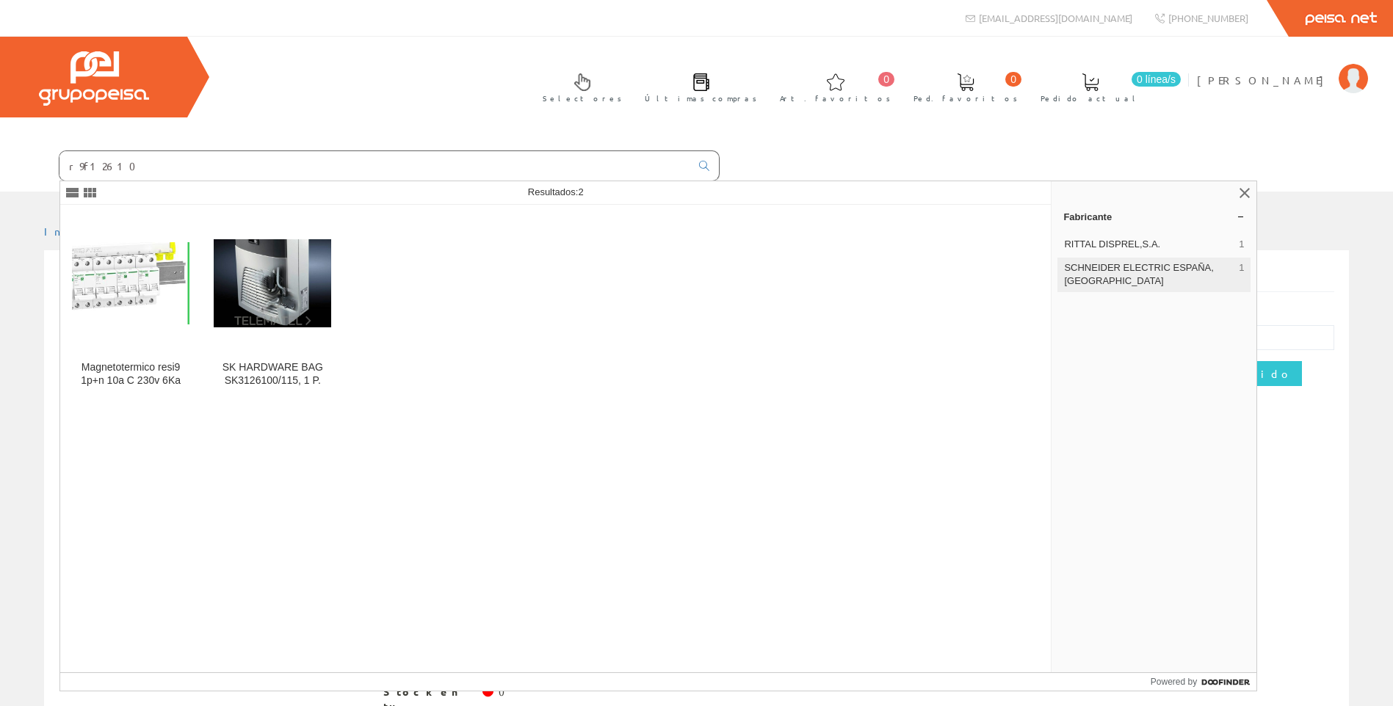
type input "r9f12610"
click at [1156, 273] on span "SCHNEIDER ELECTRIC ESPAÑA, SA" at bounding box center [1148, 274] width 169 height 26
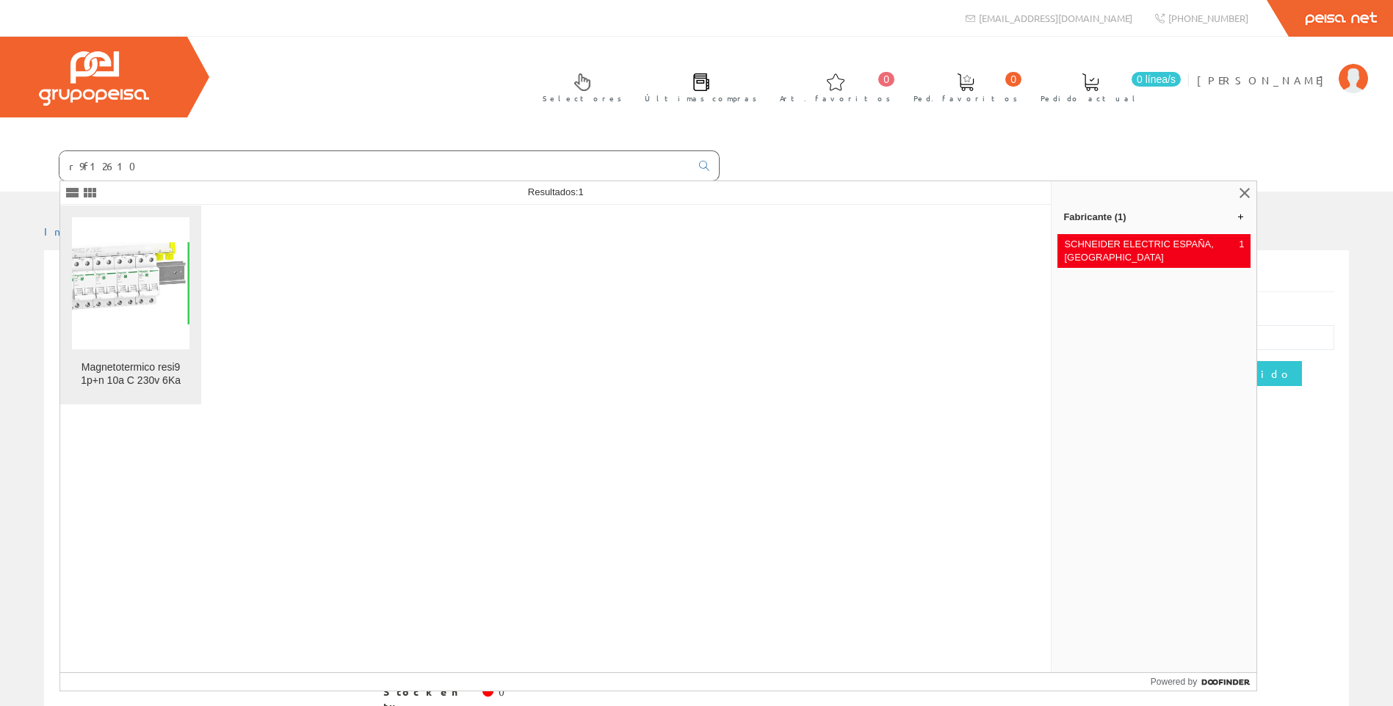
click at [137, 358] on link "Magnetotermico resi9 1p+n 10a C 230v 6Ka" at bounding box center [130, 305] width 141 height 199
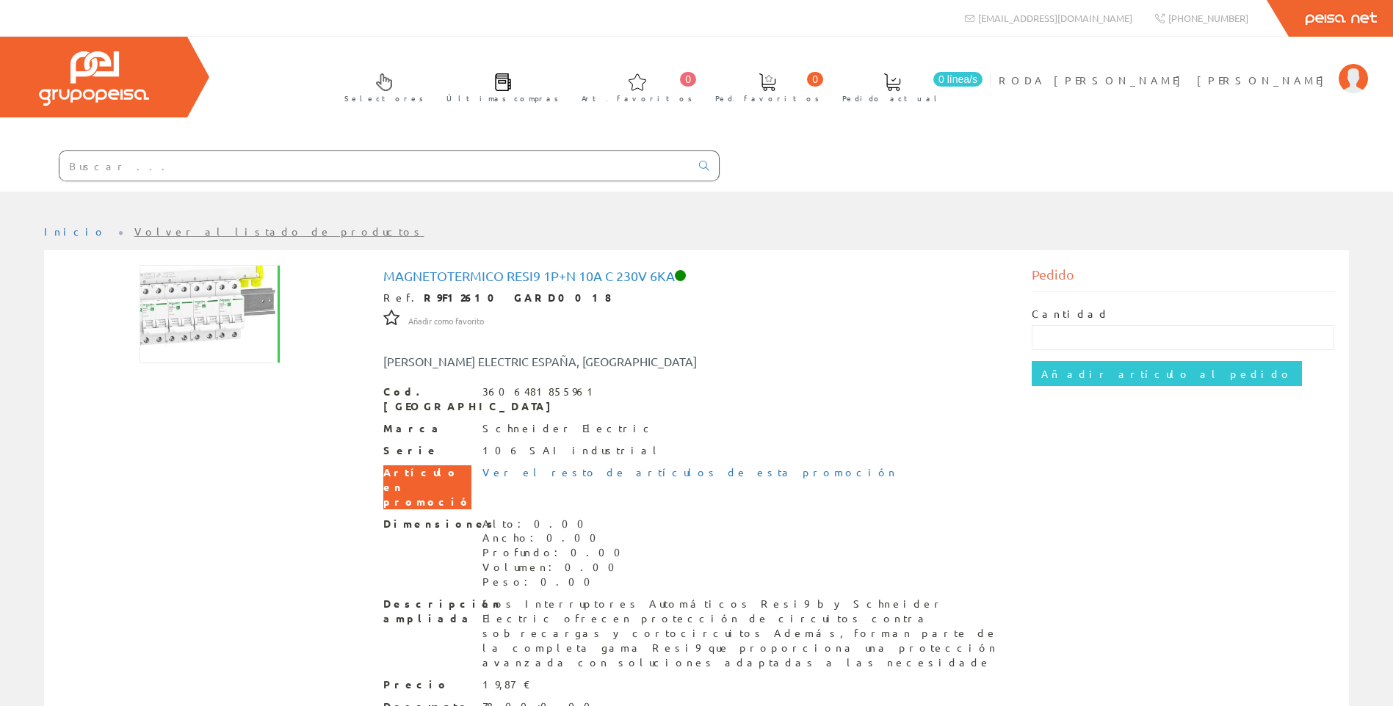
click at [156, 165] on input "text" at bounding box center [374, 165] width 631 height 29
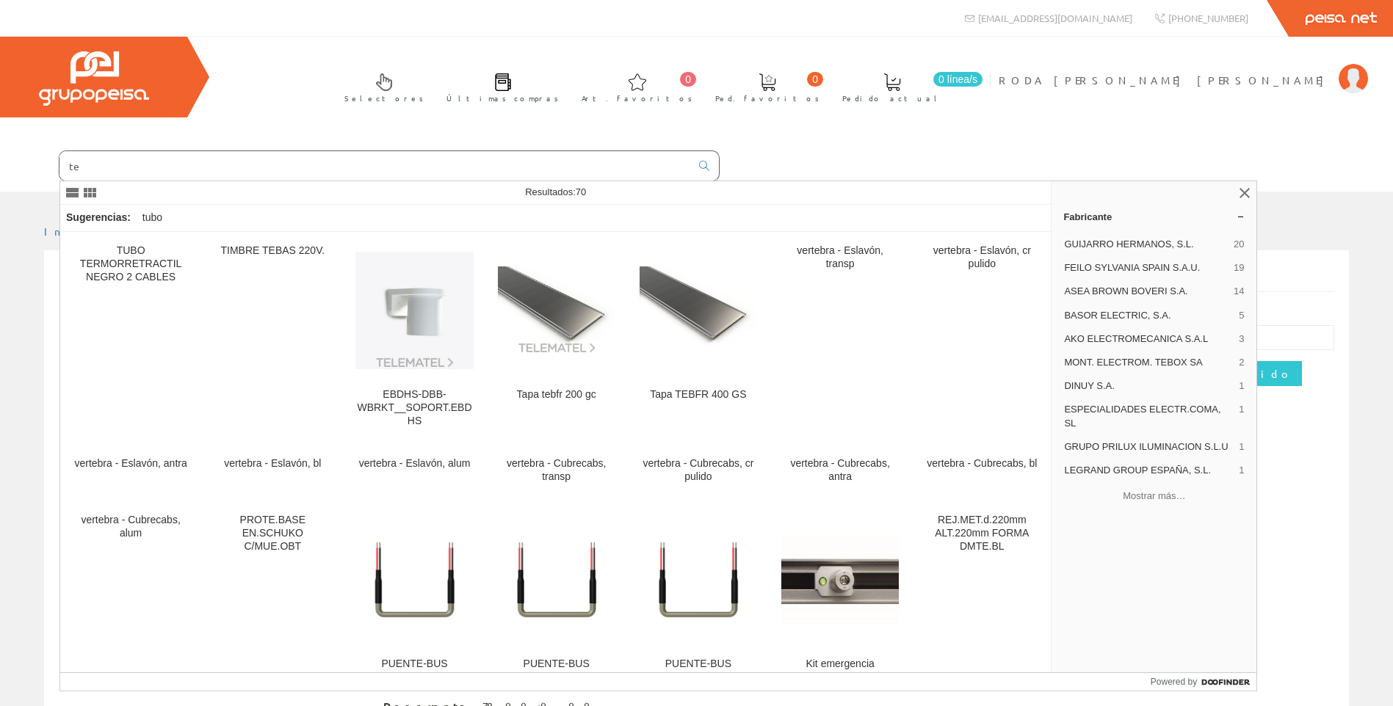
type input "t"
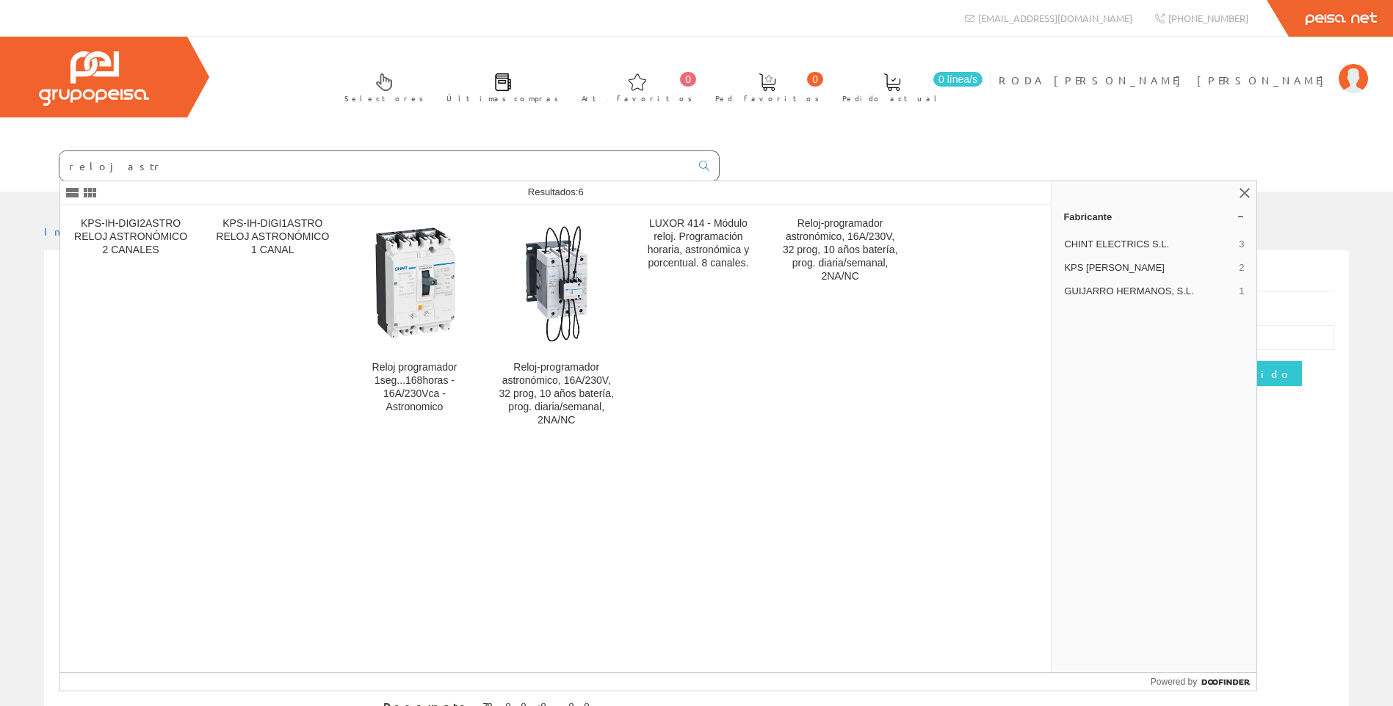
drag, startPoint x: 136, startPoint y: 167, endPoint x: 0, endPoint y: 168, distance: 135.8
click at [2, 166] on form "reloj astr" at bounding box center [360, 166] width 720 height 31
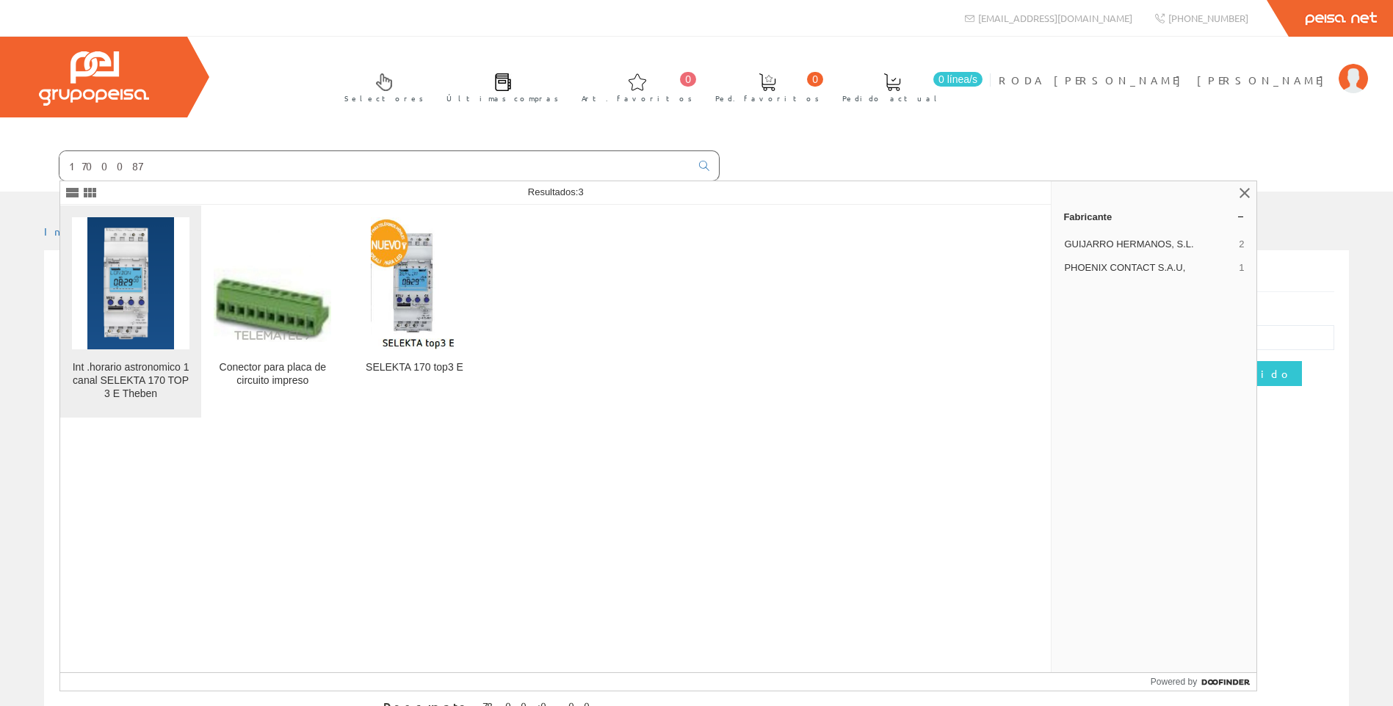
type input "1700087"
click at [157, 315] on img at bounding box center [130, 283] width 87 height 132
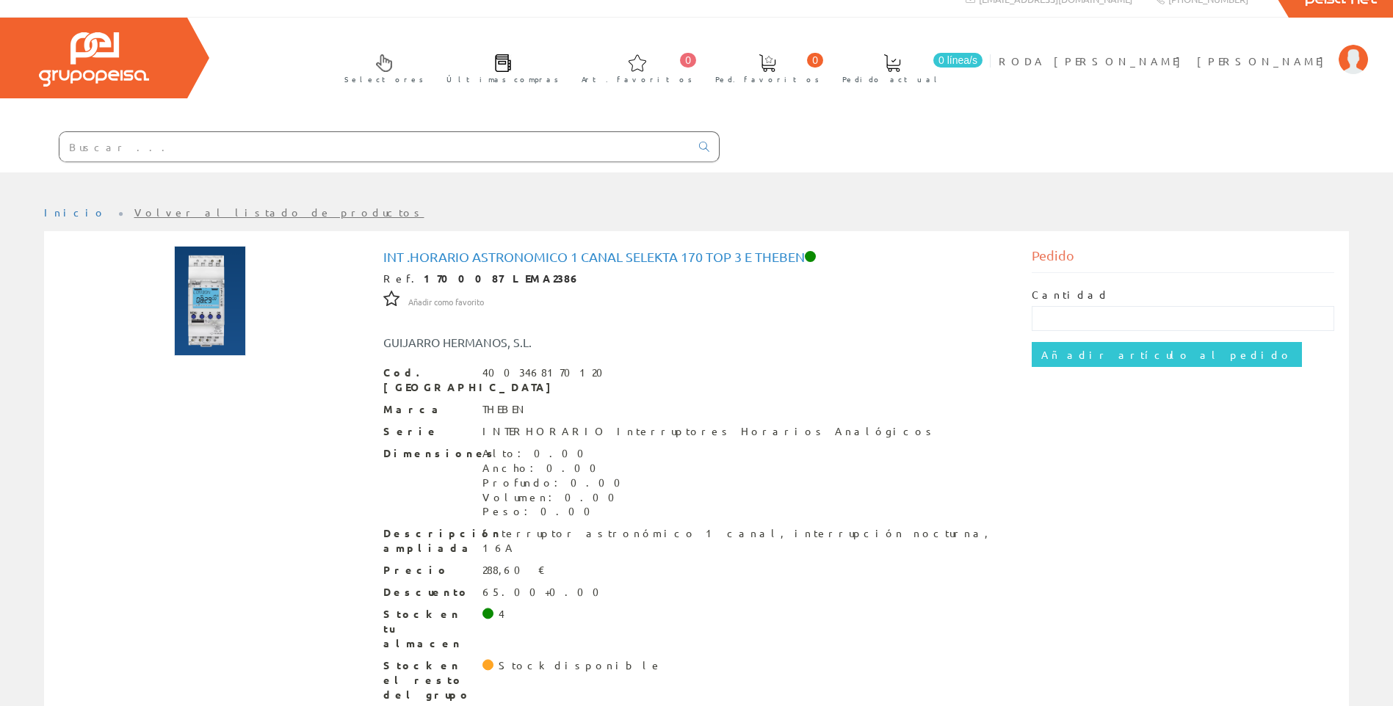
scroll to position [20, 0]
drag, startPoint x: 1296, startPoint y: 252, endPoint x: 1290, endPoint y: 257, distance: 7.8
click at [1295, 253] on div "Pedido" at bounding box center [1183, 258] width 303 height 27
click at [211, 151] on input "text" at bounding box center [374, 145] width 631 height 29
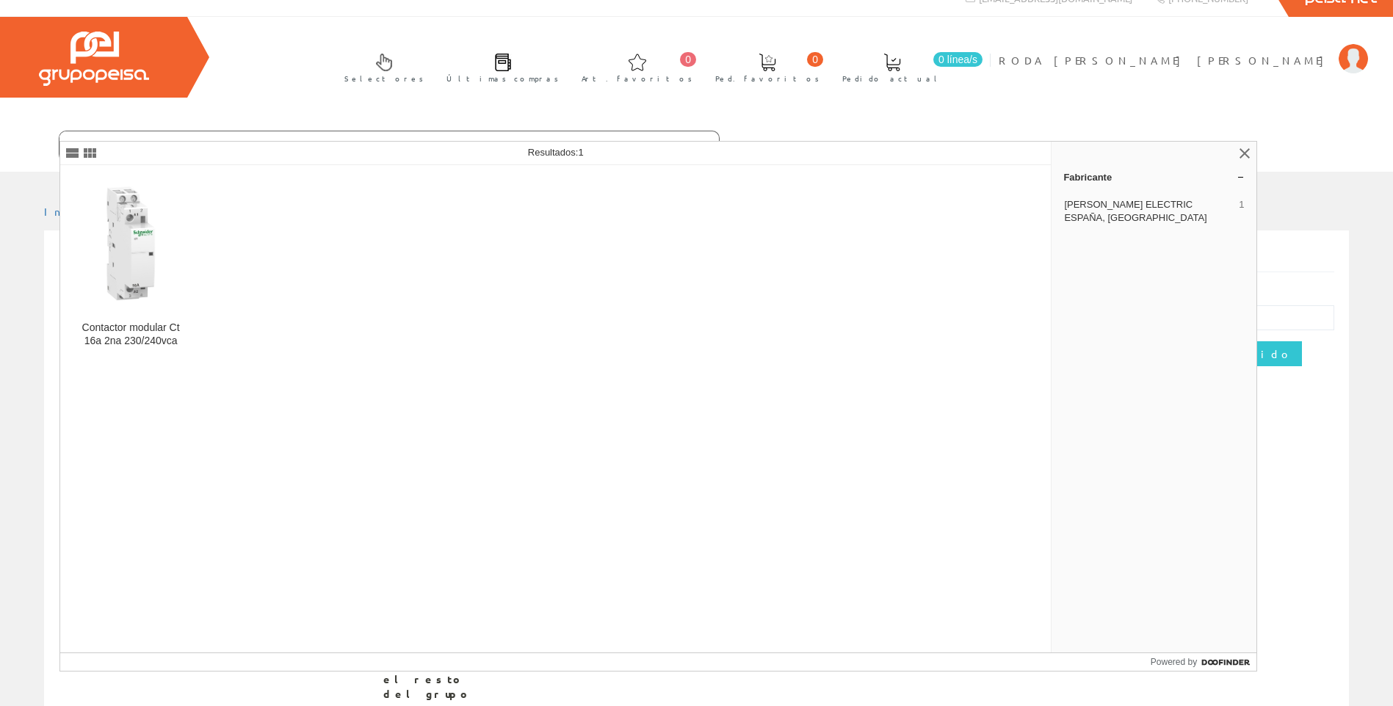
type input "a9c22712"
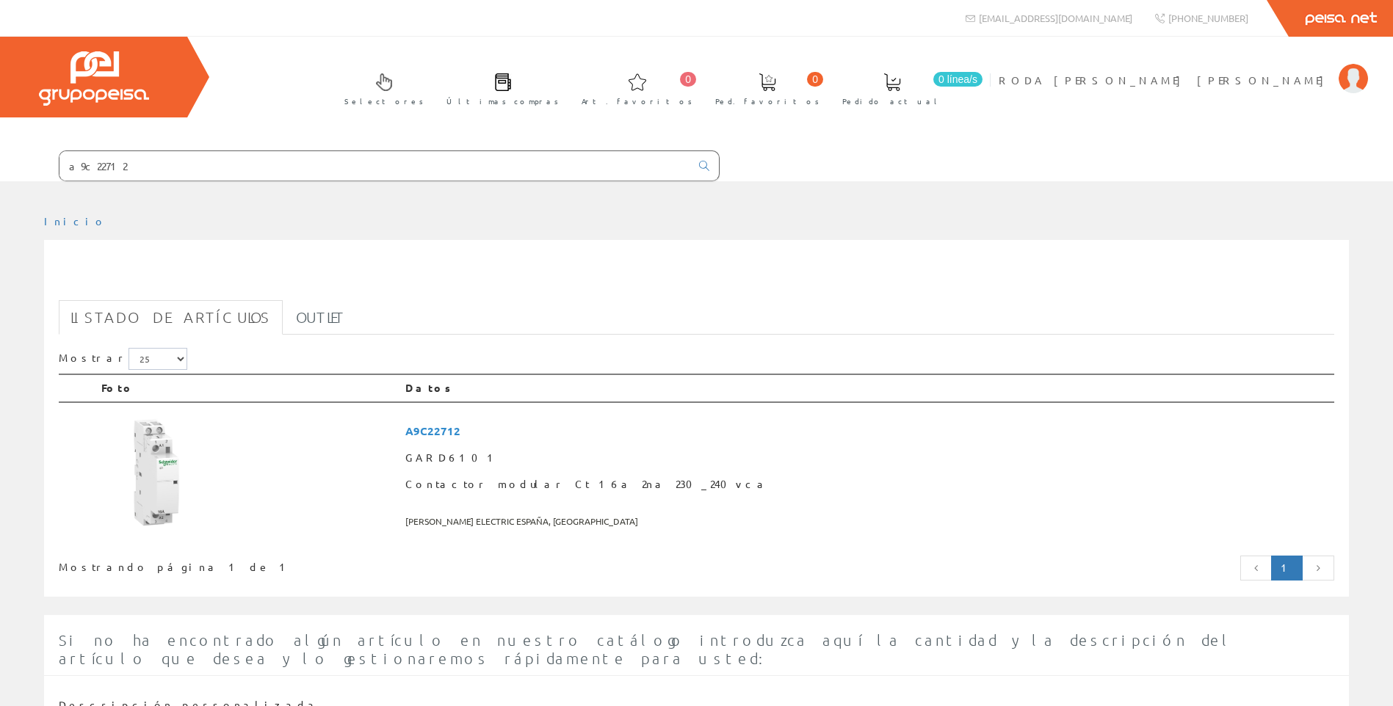
click at [145, 345] on div "Mostrar 5 15 25 50 Foto Datos A9C22712 GARD6101" at bounding box center [696, 464] width 1275 height 244
click at [156, 474] on img at bounding box center [156, 473] width 110 height 110
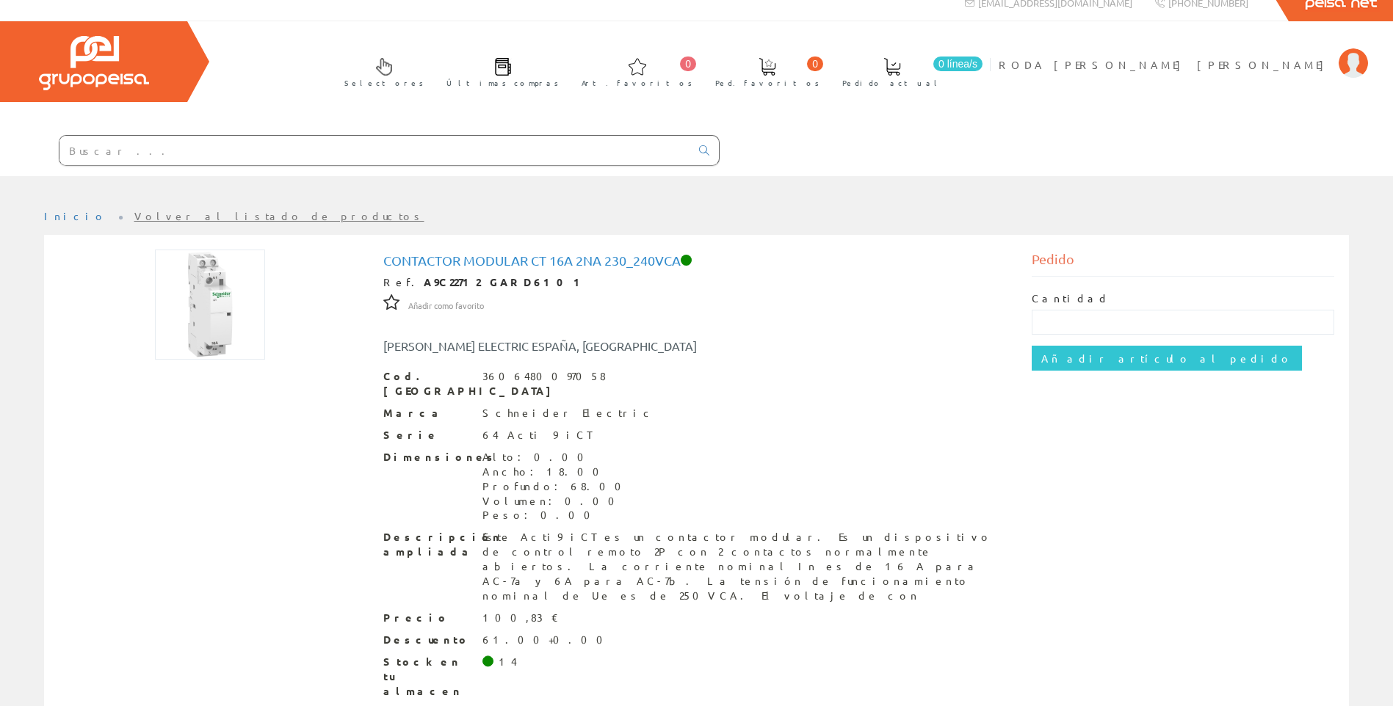
scroll to position [35, 0]
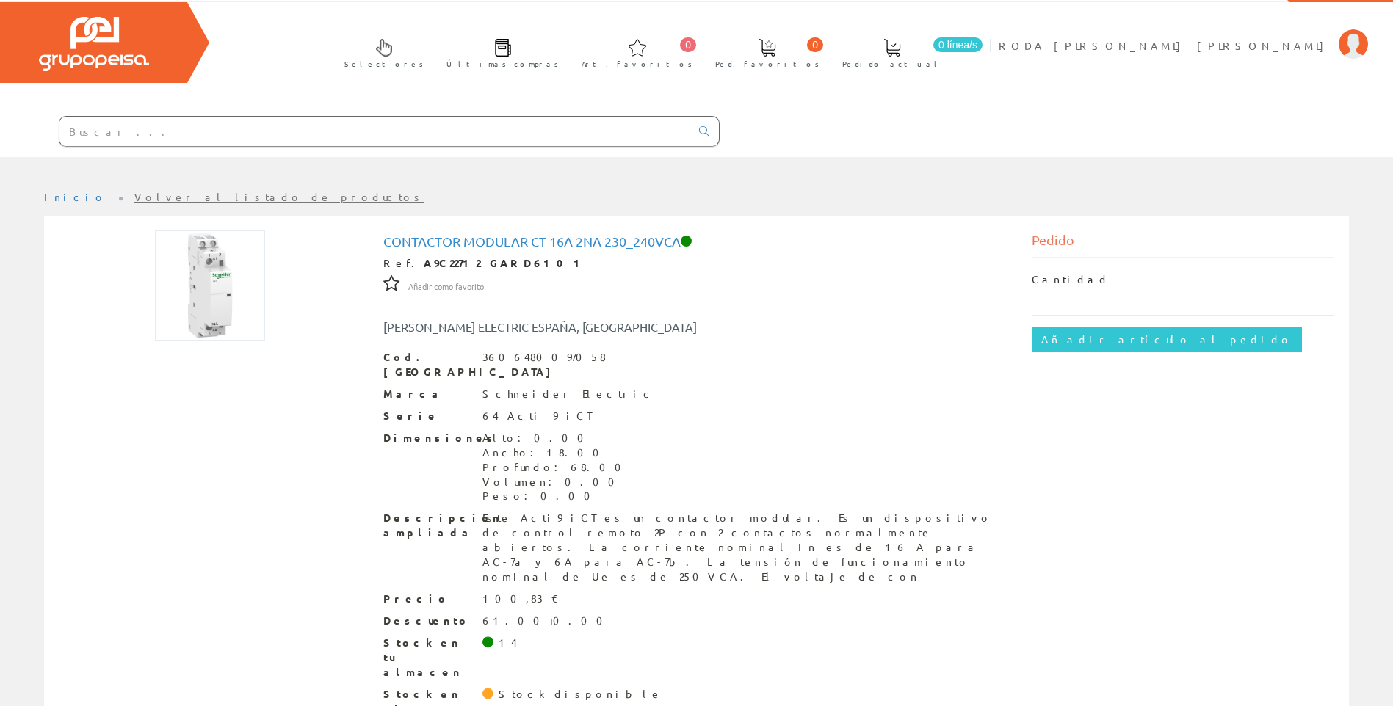
click at [117, 132] on input "text" at bounding box center [374, 131] width 631 height 29
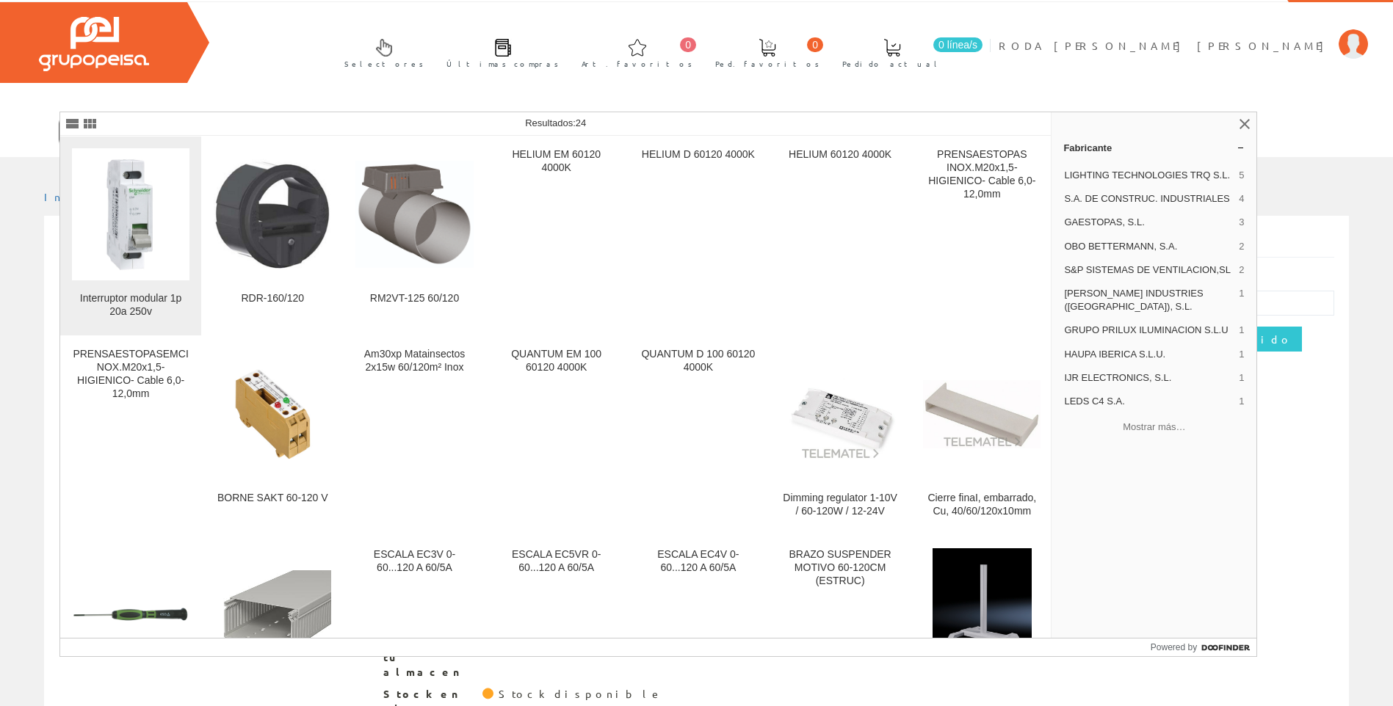
type input "a9s60120"
click at [137, 236] on img at bounding box center [130, 214] width 117 height 117
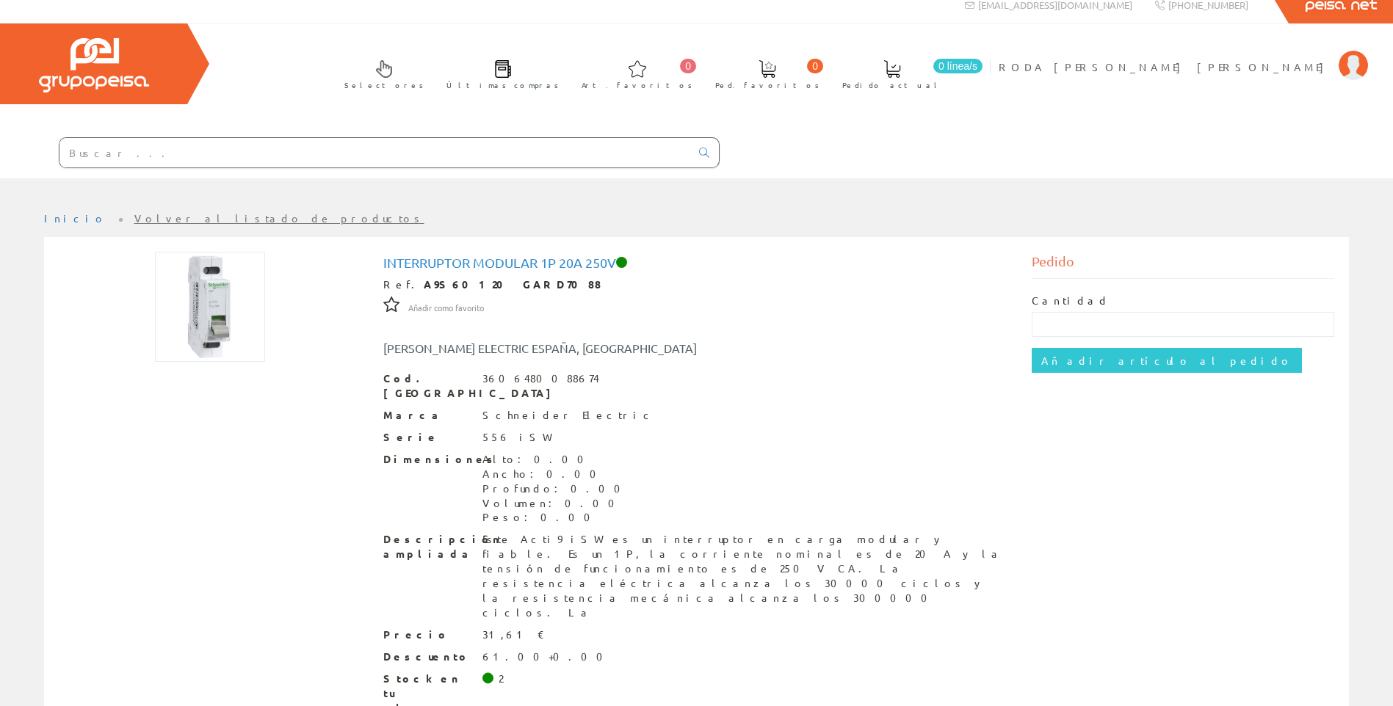
scroll to position [35, 0]
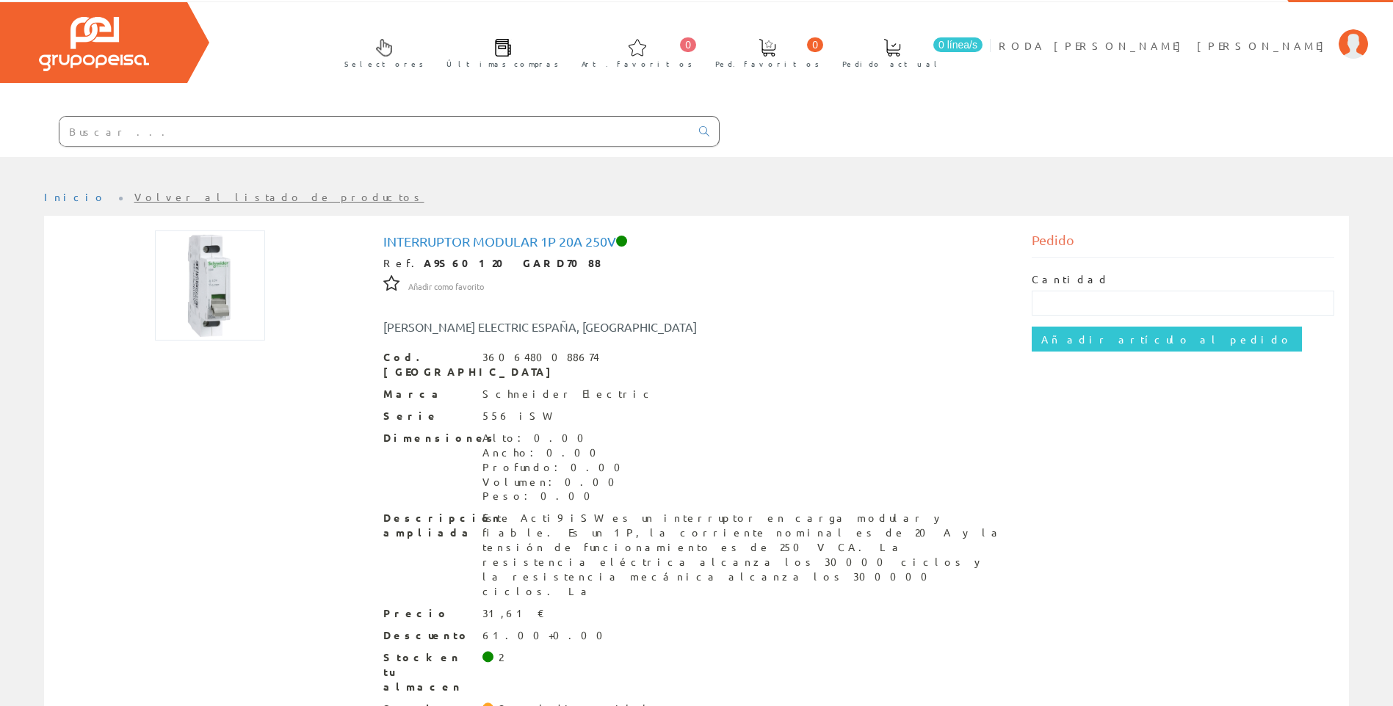
click at [1209, 239] on div "Pedido" at bounding box center [1183, 244] width 303 height 27
click at [103, 127] on input "text" at bounding box center [374, 131] width 631 height 29
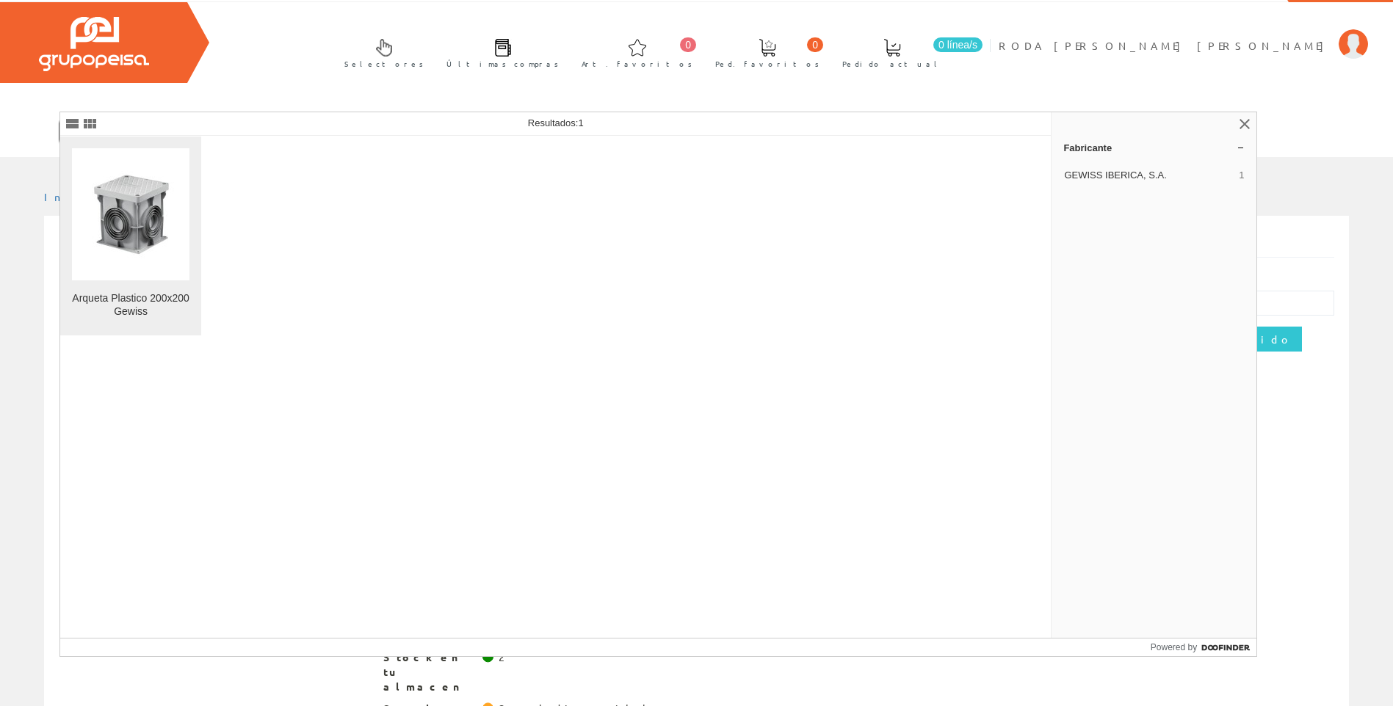
type input "dx59401"
click at [138, 245] on img at bounding box center [131, 215] width 90 height 112
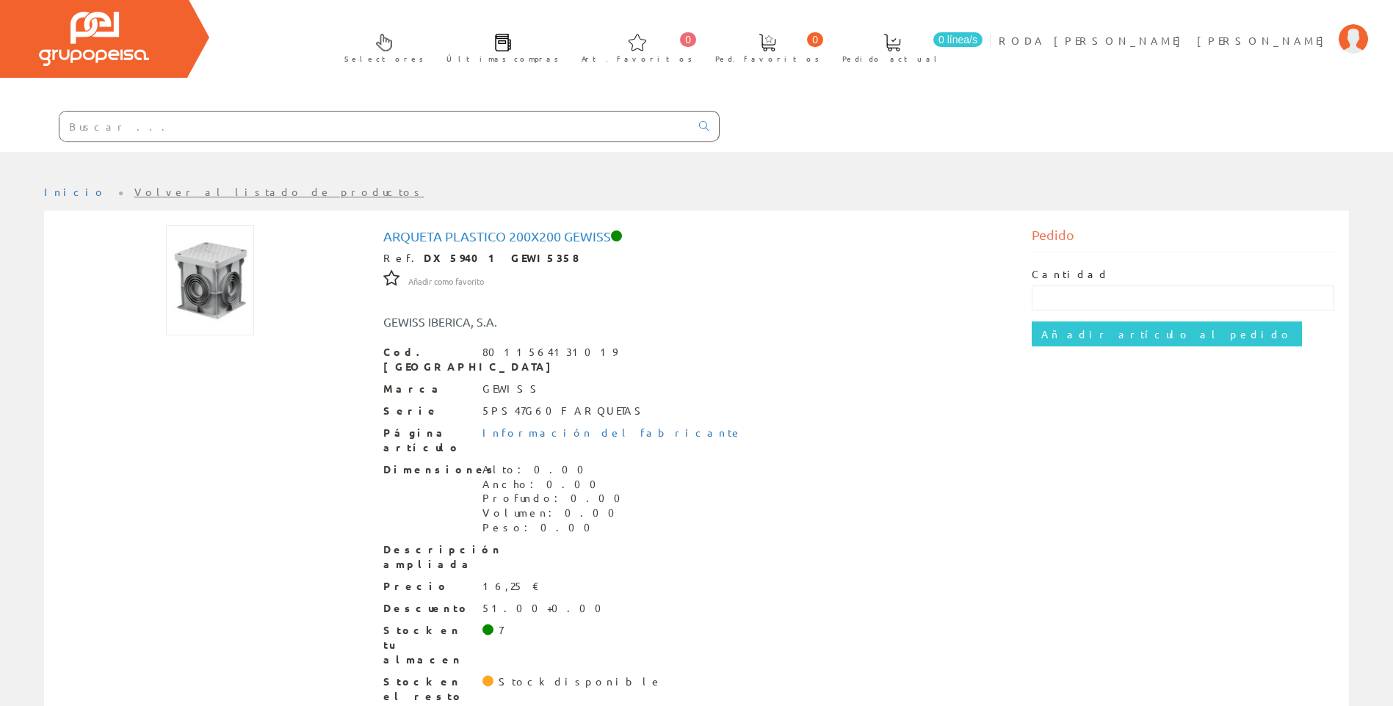
scroll to position [42, 0]
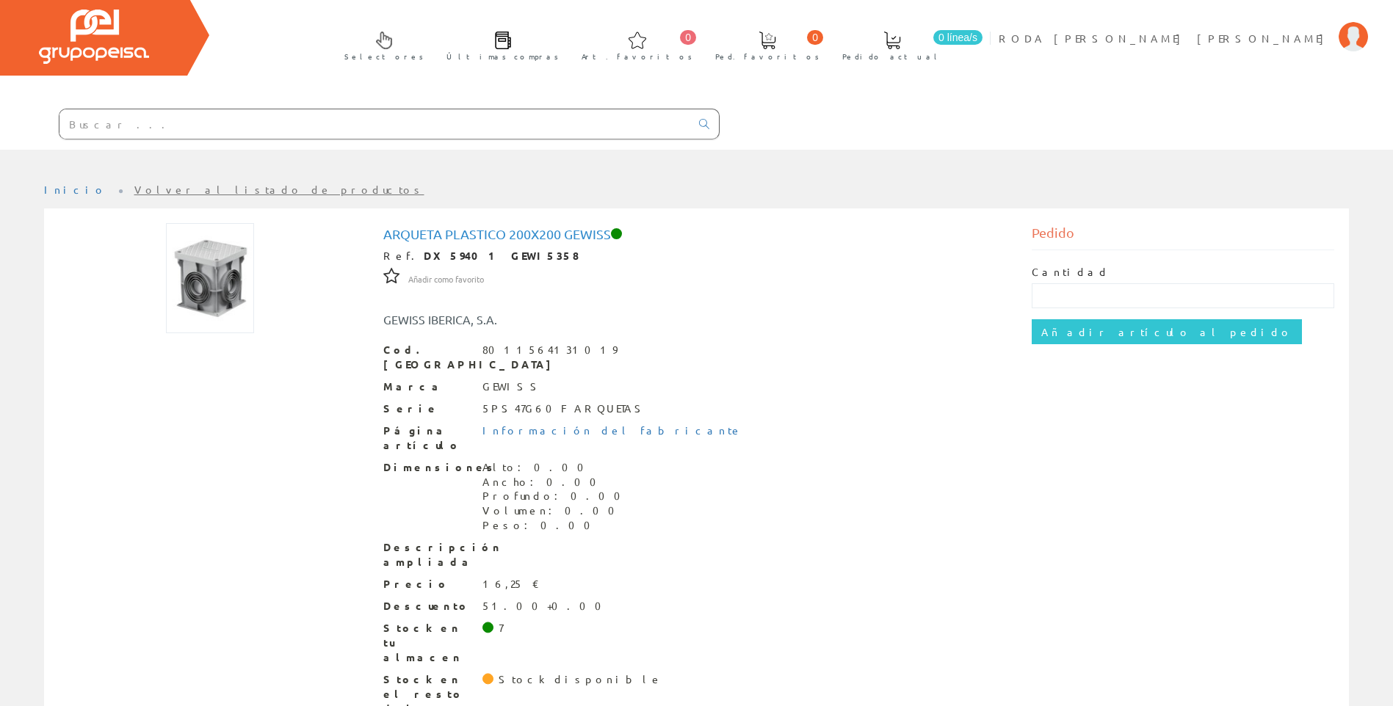
click at [179, 123] on input "text" at bounding box center [374, 123] width 631 height 29
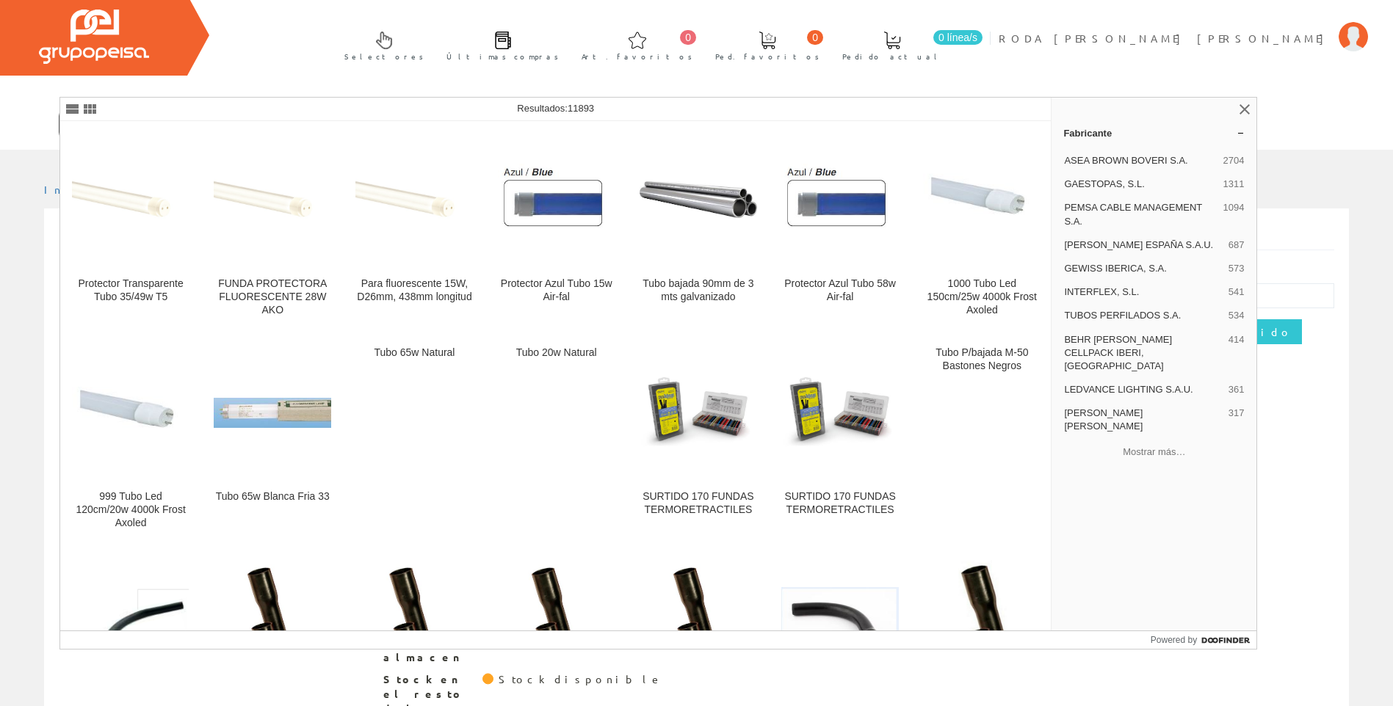
type input "t"
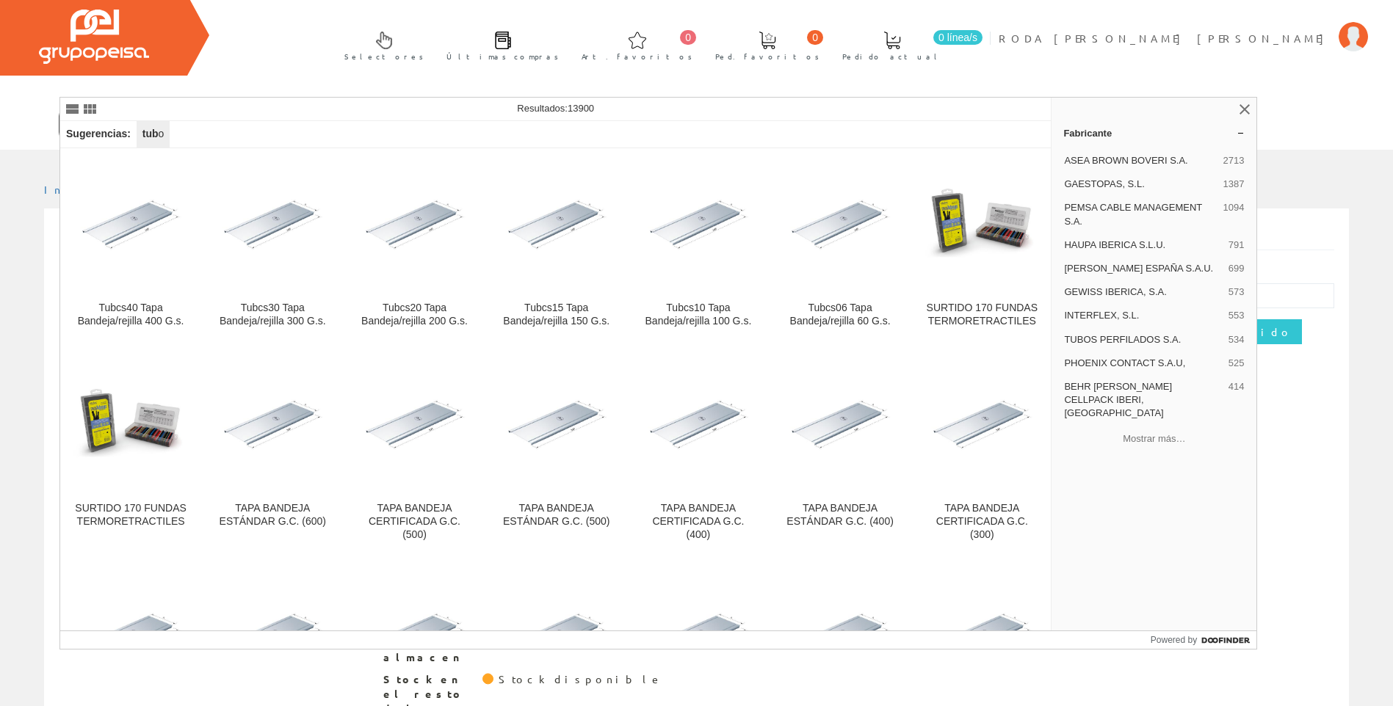
scroll to position [220, 0]
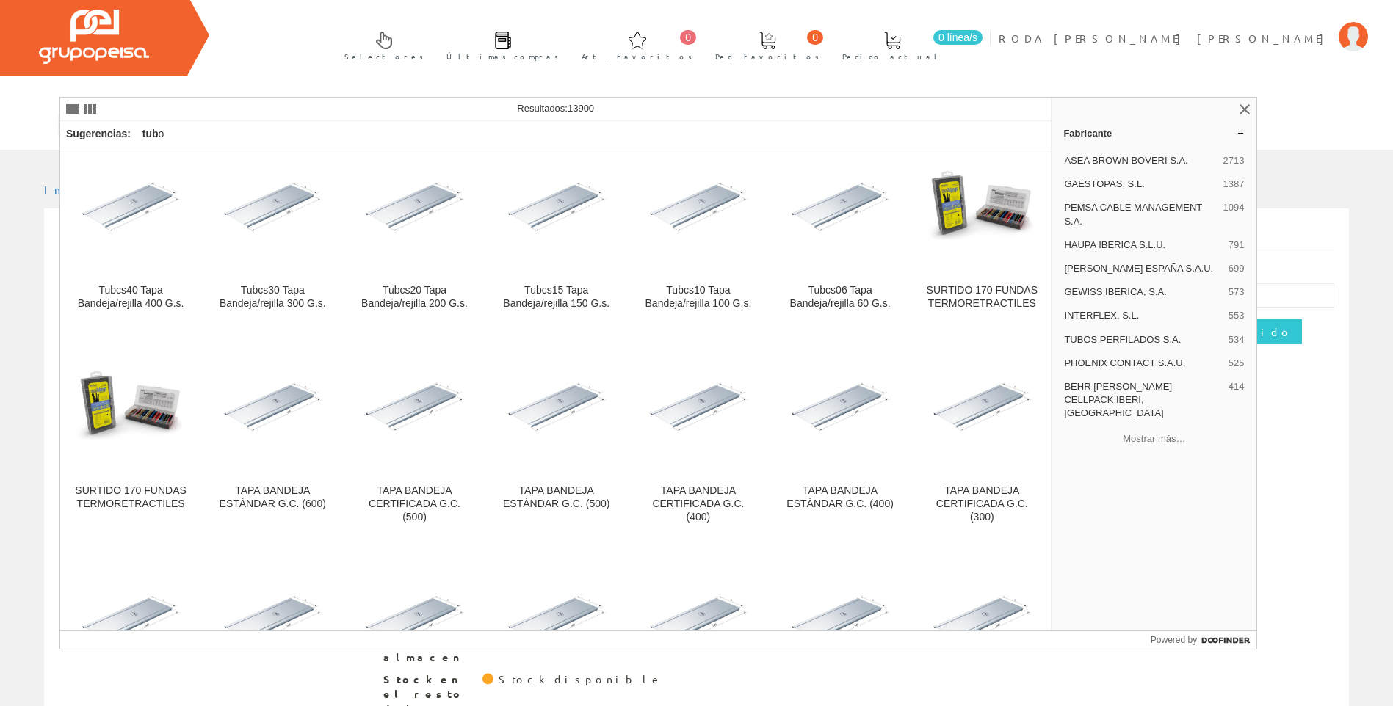
click at [154, 108] on div at bounding box center [186, 110] width 246 height 18
click at [200, 135] on div "Sugerencias: tub o" at bounding box center [555, 134] width 991 height 27
click at [177, 132] on div "Sugerencias: tub o" at bounding box center [555, 134] width 991 height 27
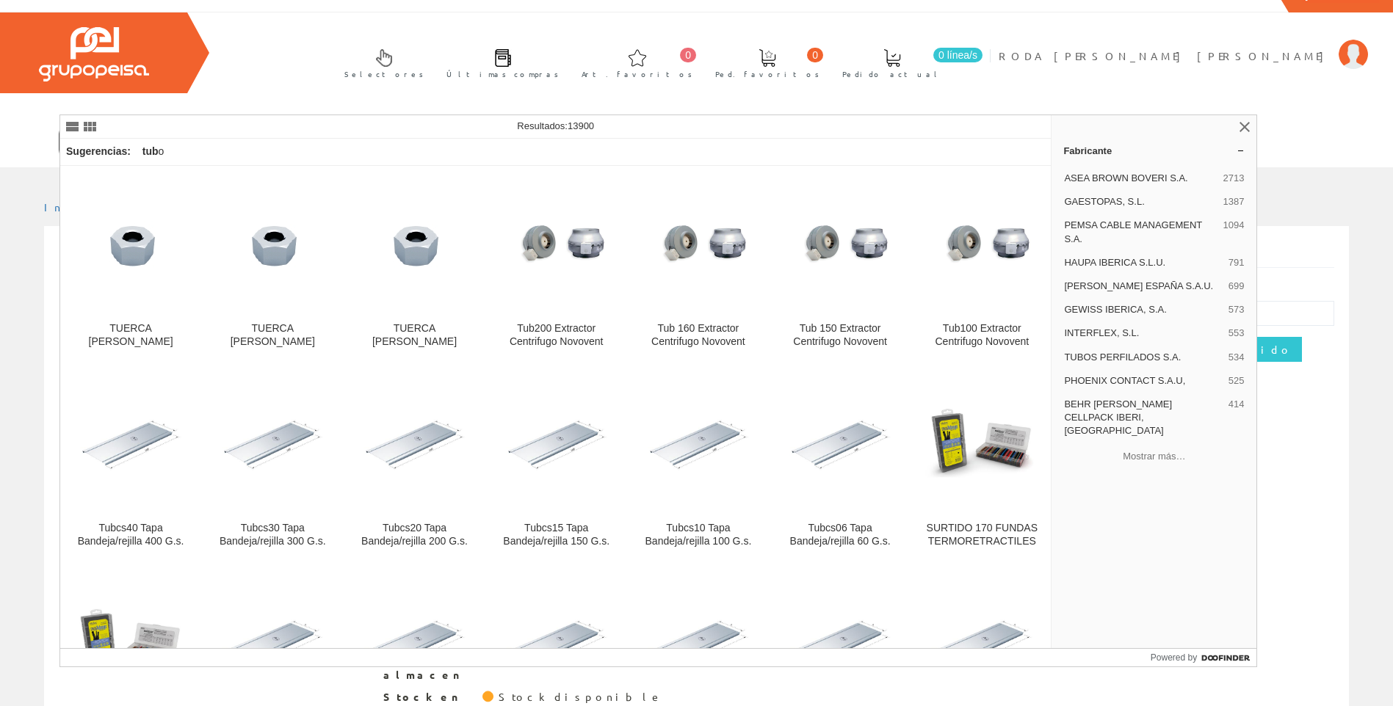
scroll to position [0, 0]
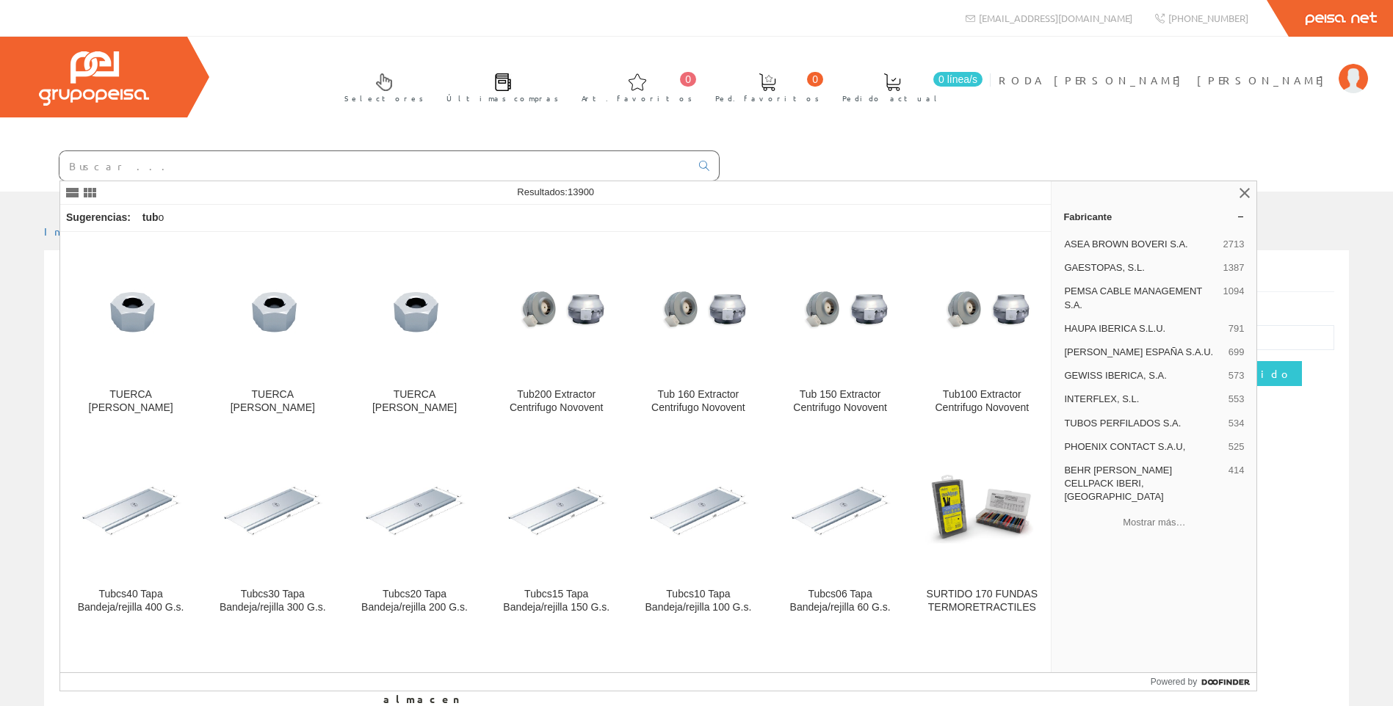
click at [129, 156] on input "text" at bounding box center [374, 165] width 631 height 29
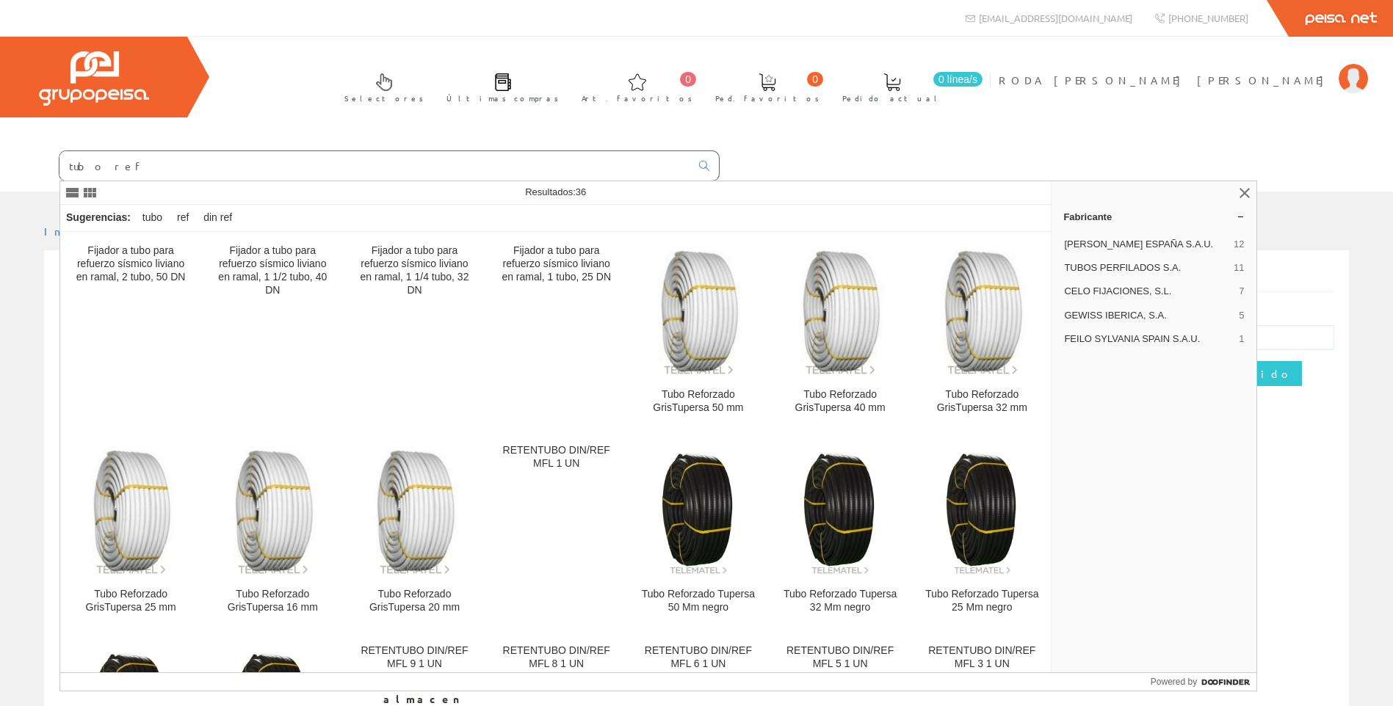
click at [199, 156] on input "tubo ref" at bounding box center [374, 165] width 631 height 29
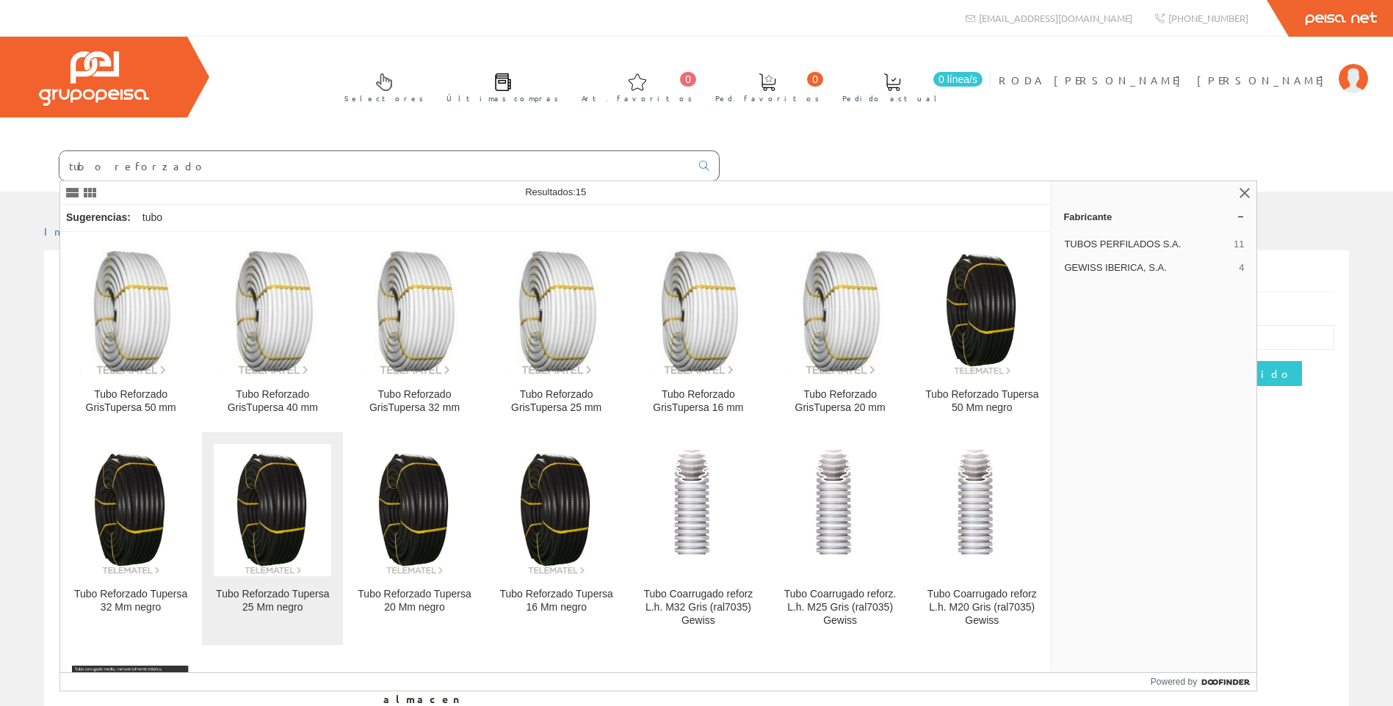
type input "tubo reforzado"
click at [285, 573] on img at bounding box center [273, 510] width 86 height 132
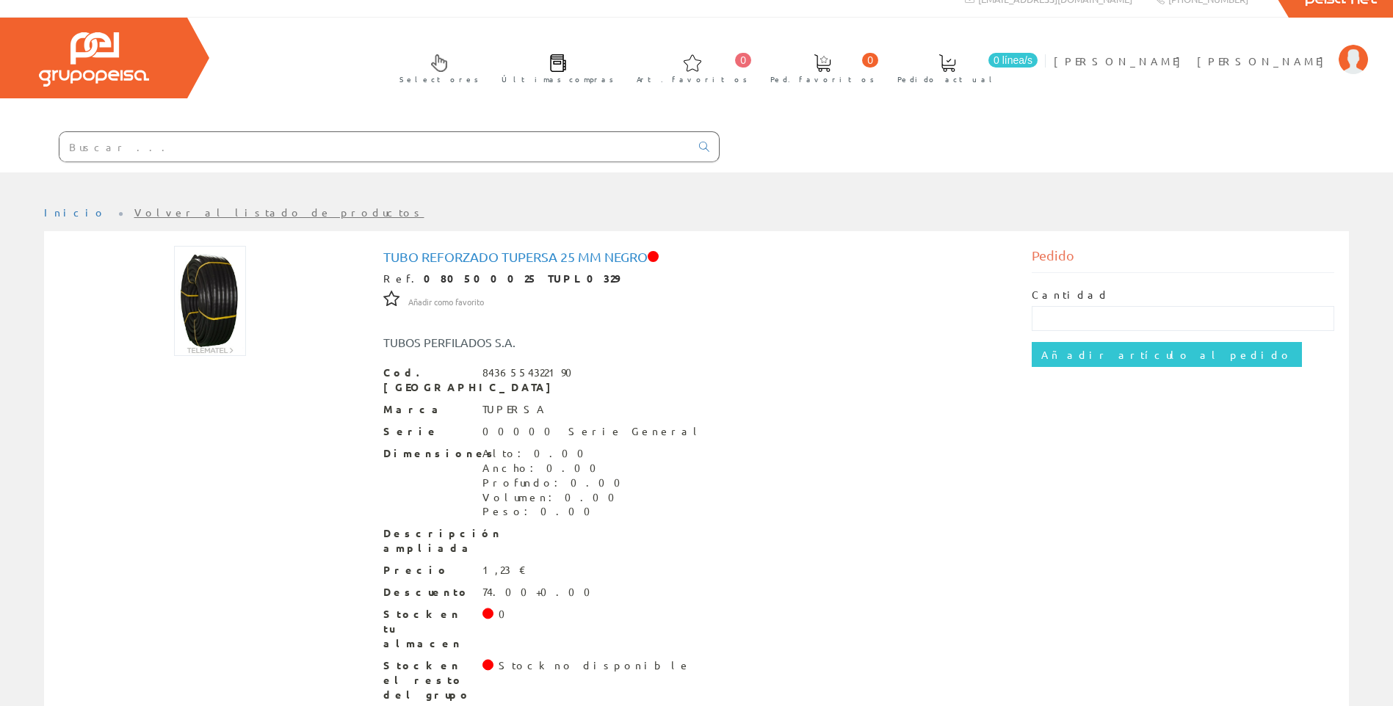
scroll to position [20, 0]
drag, startPoint x: 1317, startPoint y: 436, endPoint x: 1294, endPoint y: 435, distance: 23.5
click at [1312, 436] on div "Tubo Reforzado Tupersa 25 Mm negro Ref. 080500025 TUPL0329 Añadir como favorito…" at bounding box center [696, 477] width 1297 height 464
click at [156, 147] on input "text" at bounding box center [374, 145] width 631 height 29
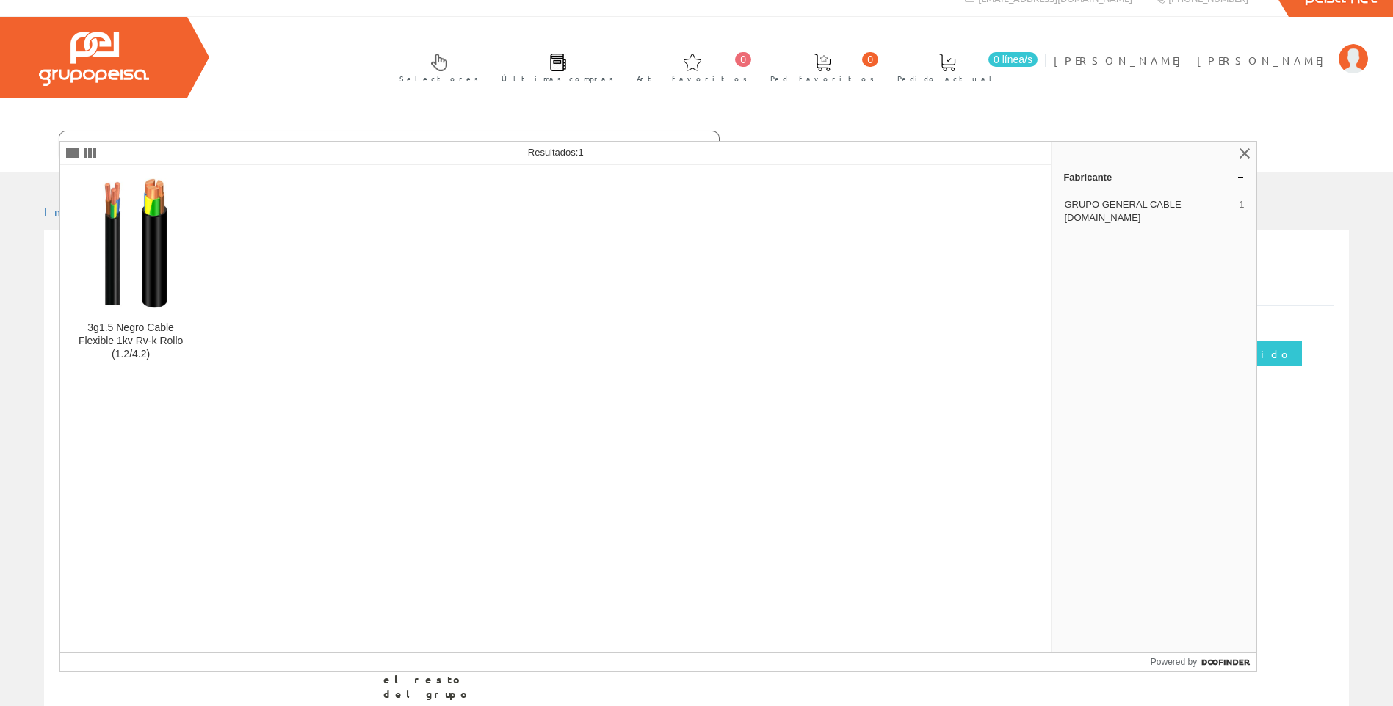
type input "20303108"
click at [162, 304] on img at bounding box center [131, 244] width 99 height 132
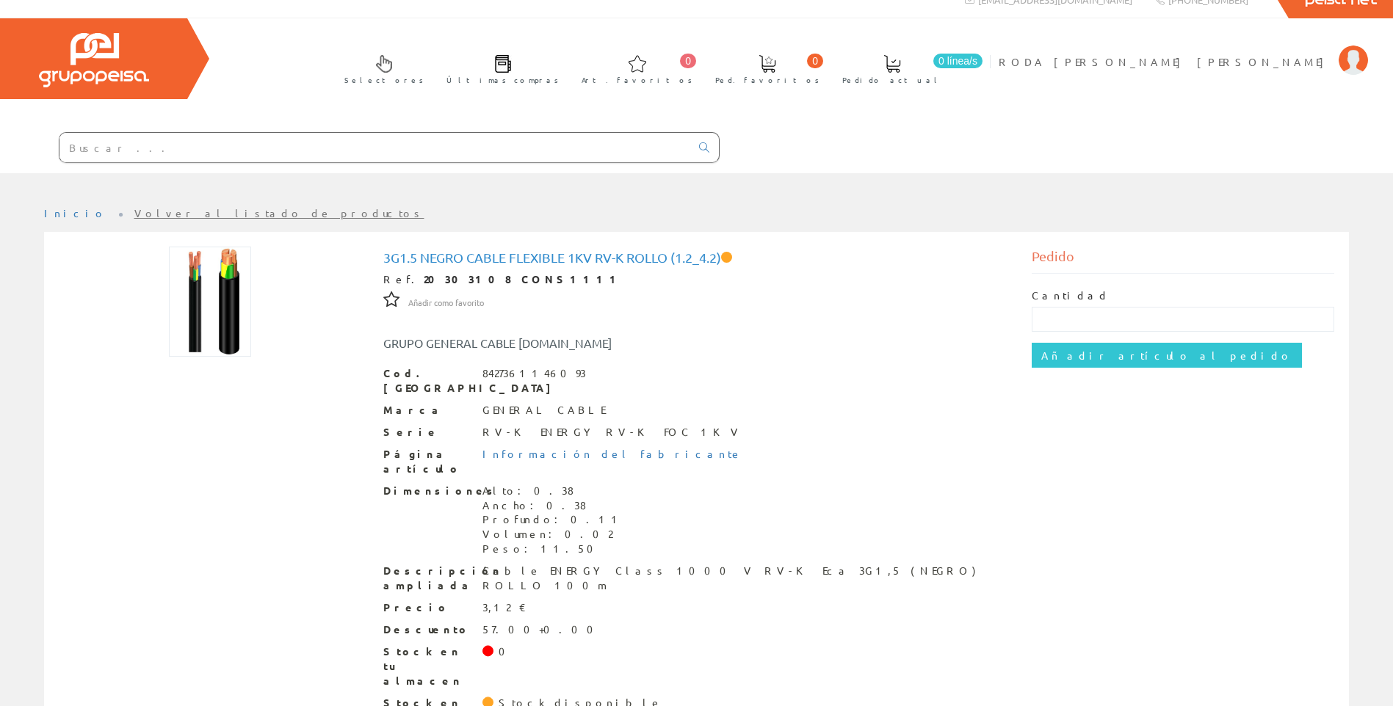
scroll to position [42, 0]
